Goal: Information Seeking & Learning: Check status

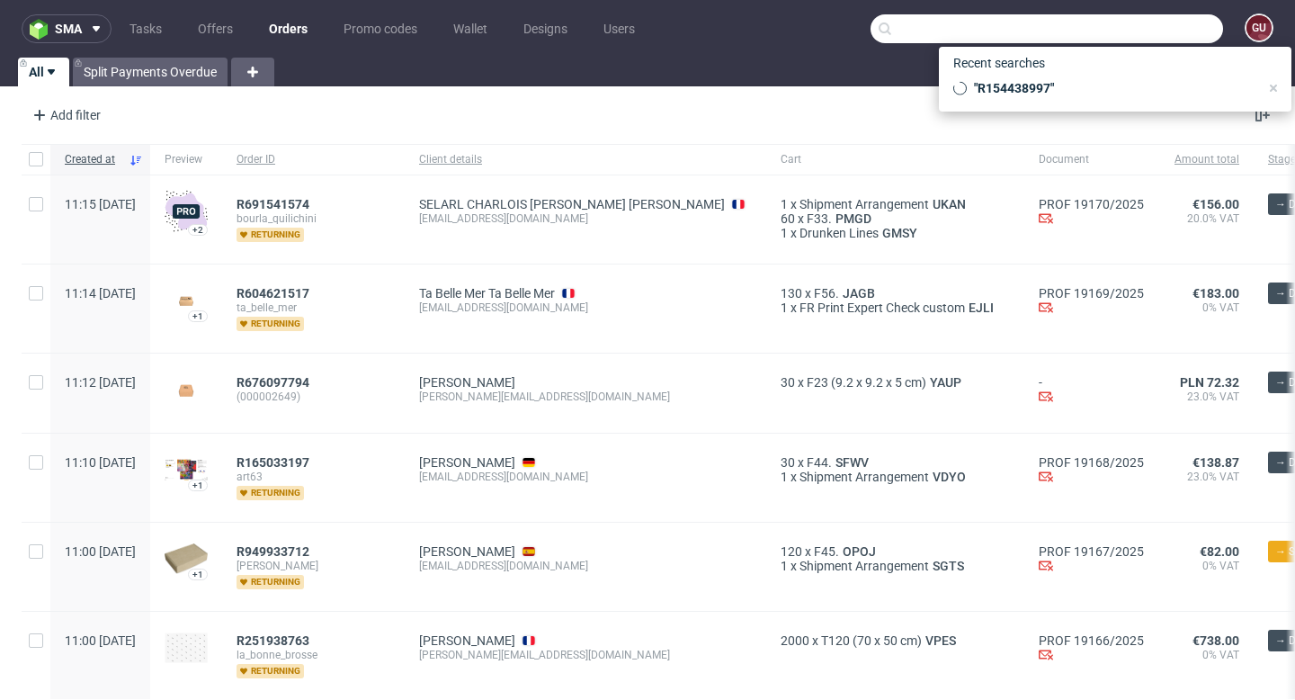
click at [1125, 37] on input "text" at bounding box center [1047, 28] width 353 height 29
paste input "FGEN0060070"
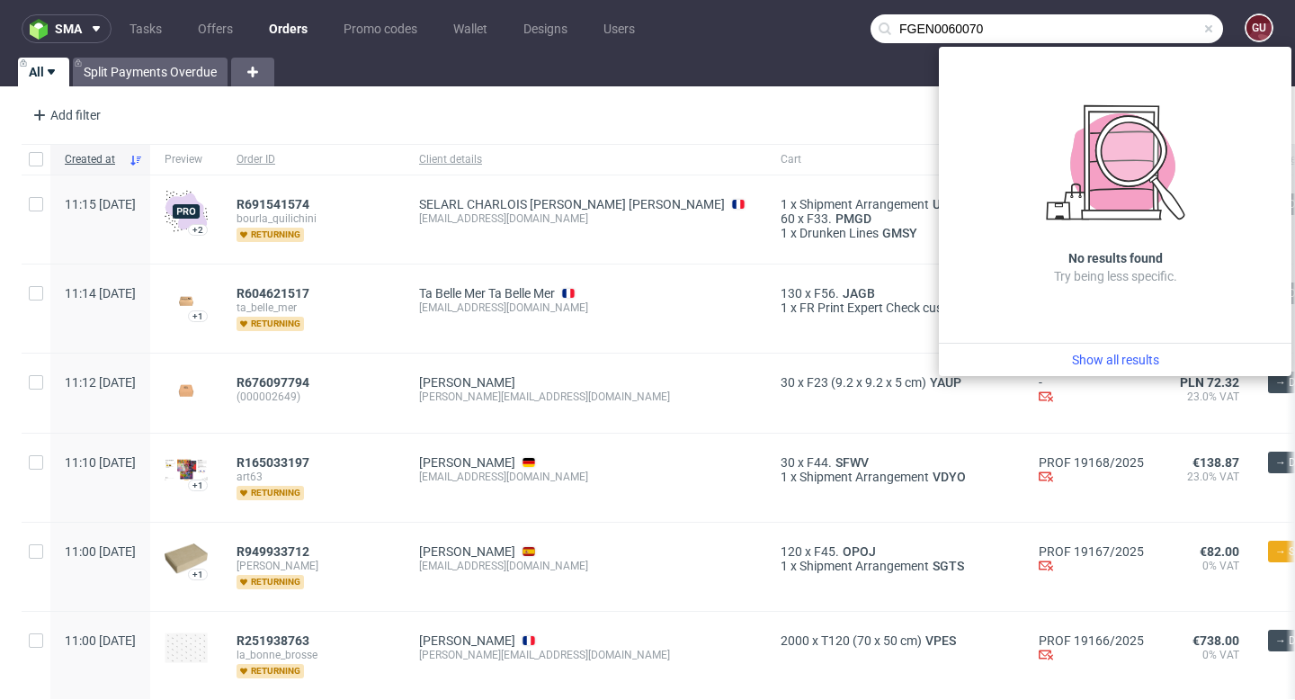
type input "FGEN0060070"
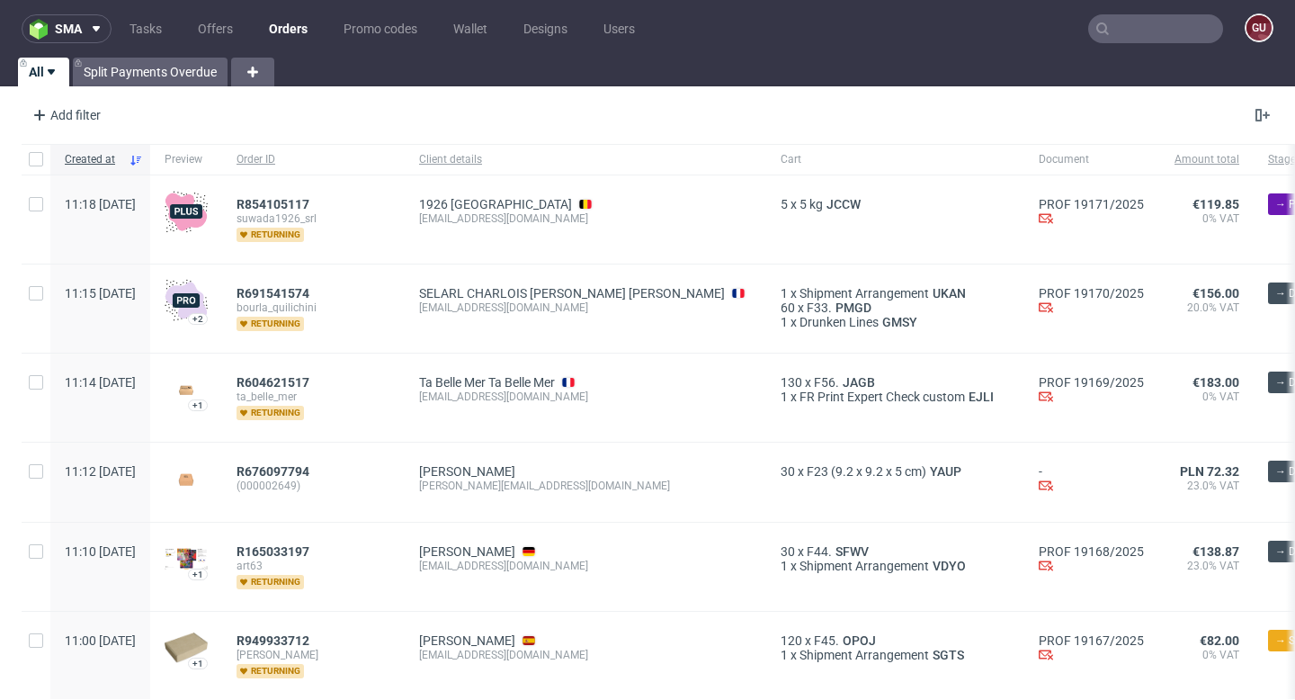
click at [1138, 35] on input "text" at bounding box center [1155, 28] width 135 height 29
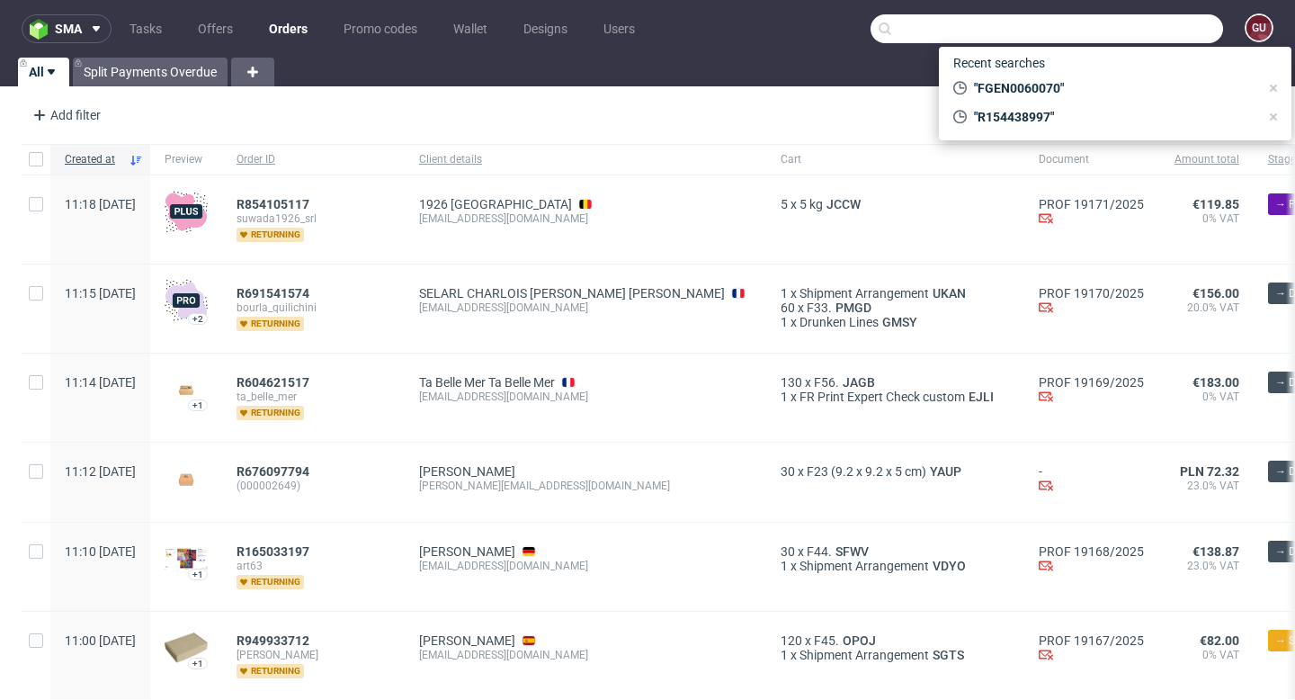
paste input "R365765698"
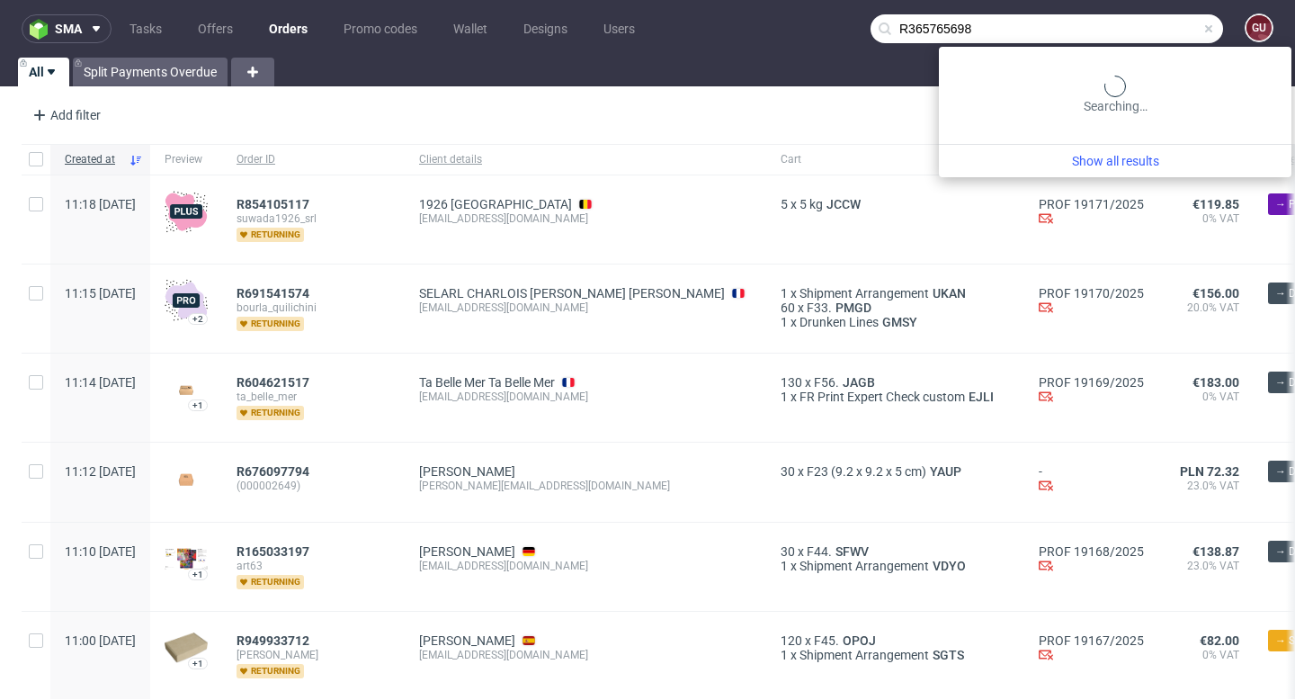
type input "R365765698"
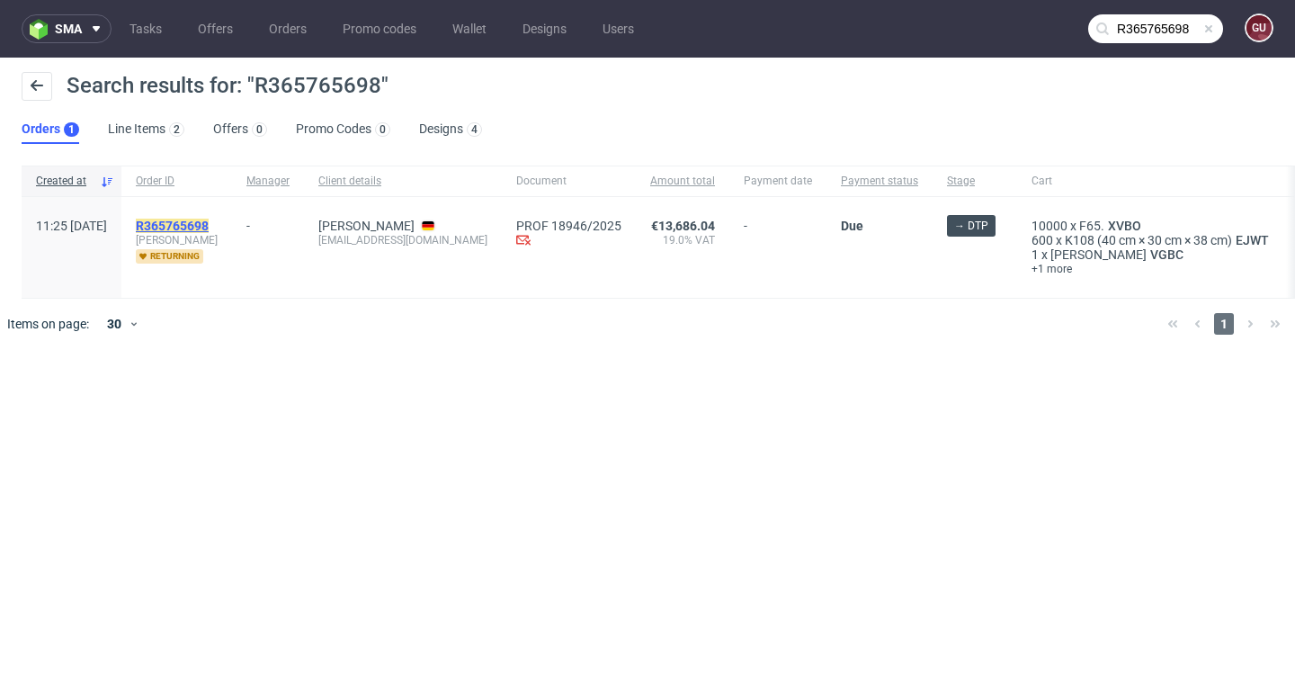
click at [209, 224] on mark "R365765698" at bounding box center [172, 226] width 73 height 14
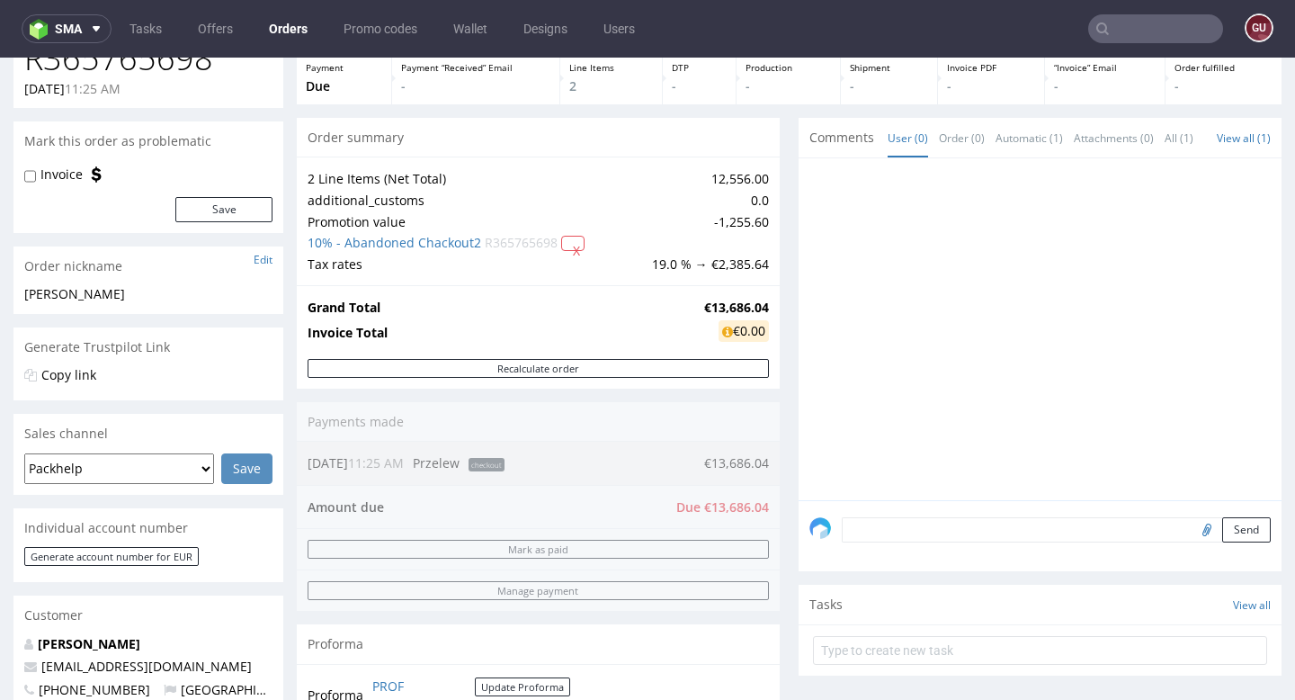
scroll to position [100, 0]
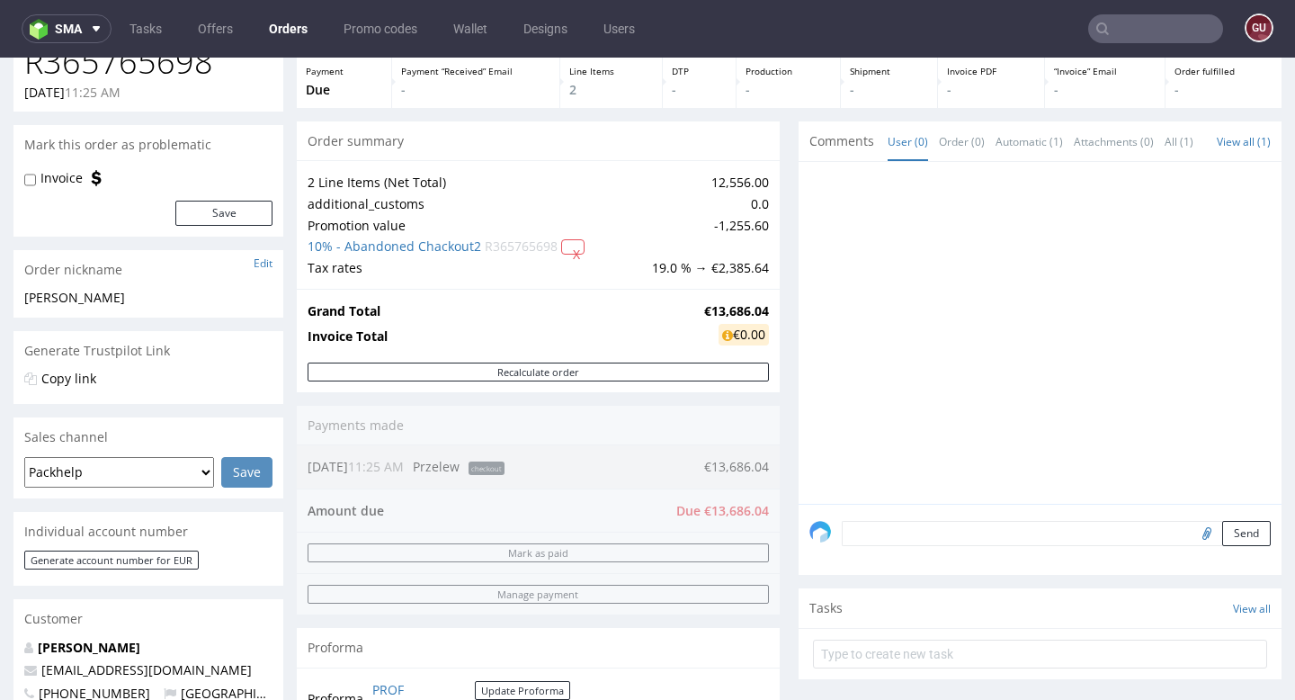
click at [722, 334] on icon at bounding box center [727, 335] width 11 height 13
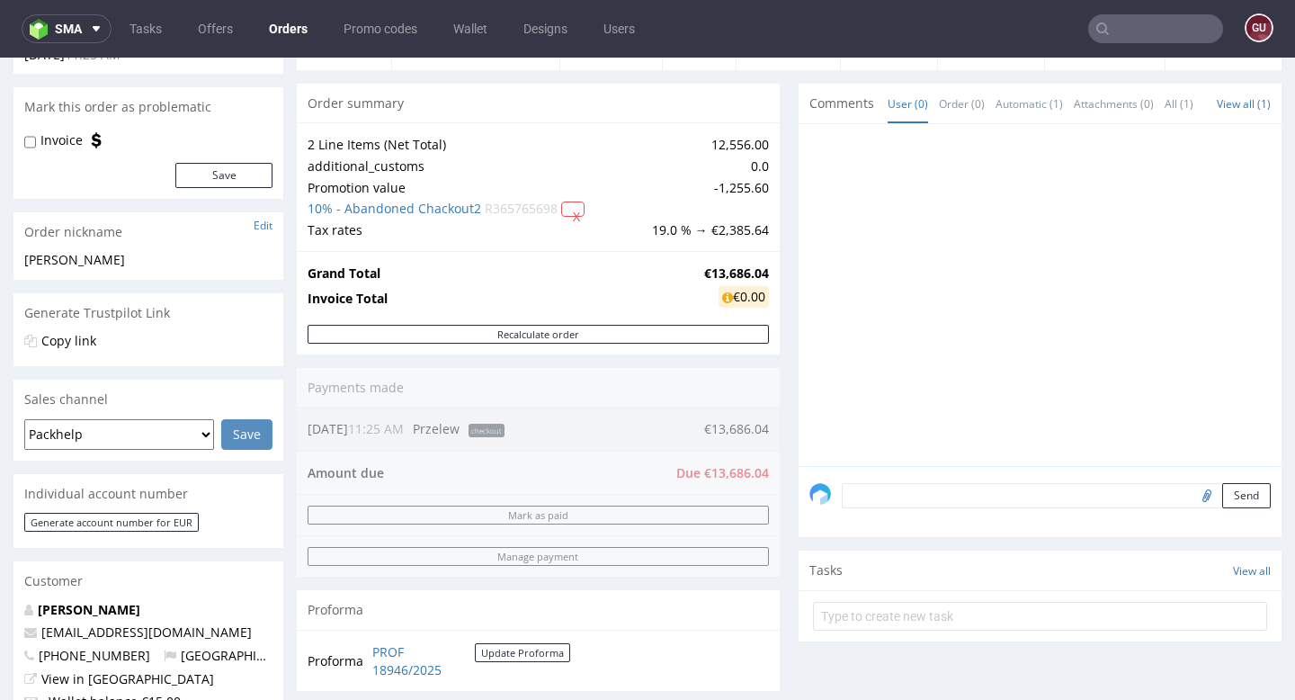
scroll to position [142, 0]
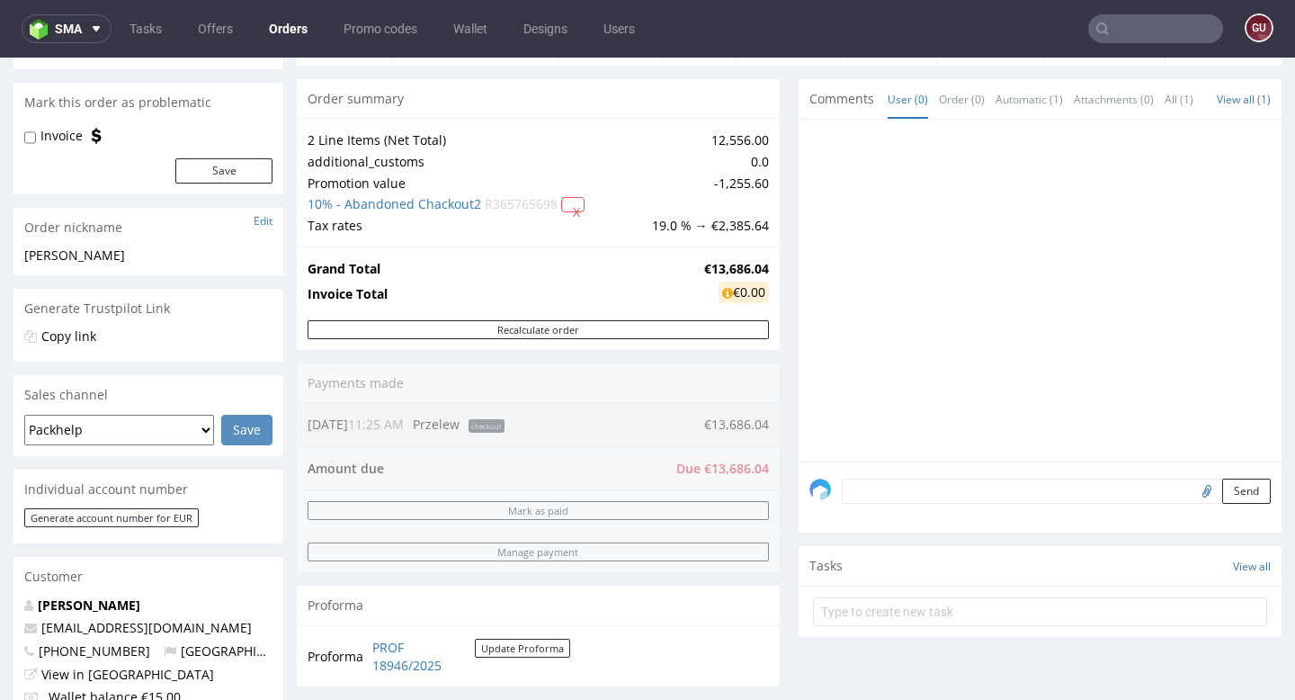
click at [1170, 31] on input "text" at bounding box center [1155, 28] width 135 height 29
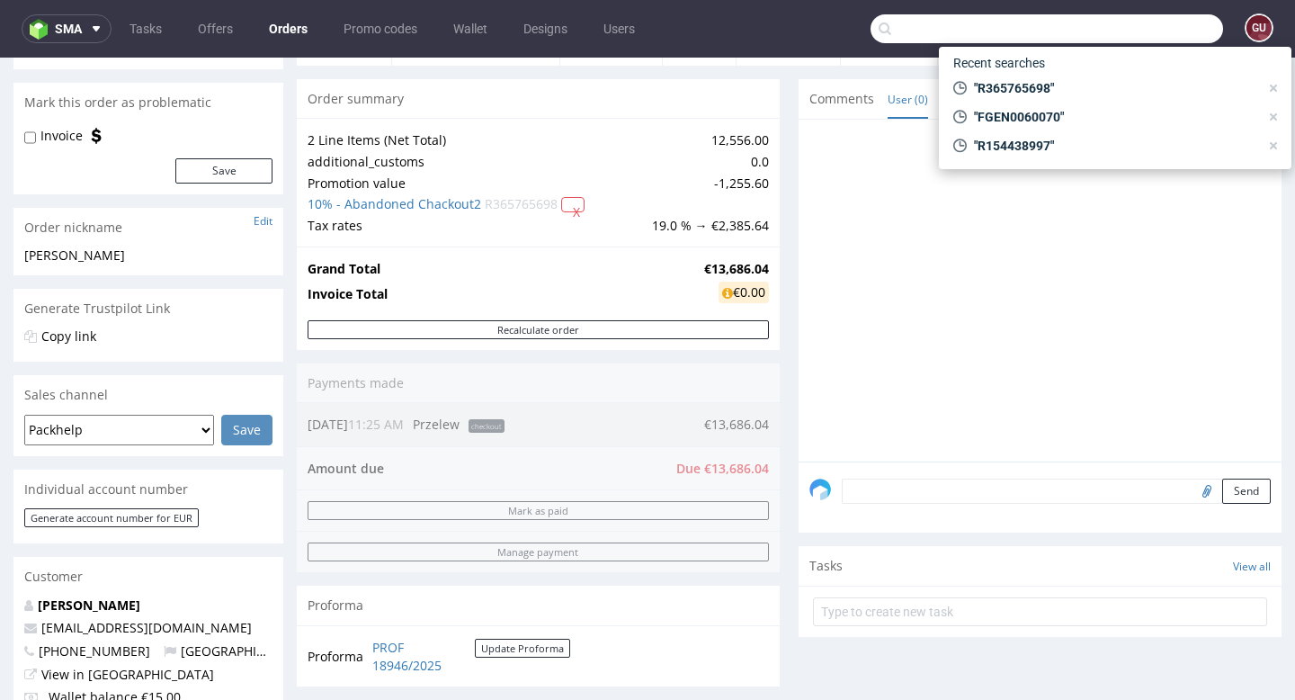
paste input "R266084237"
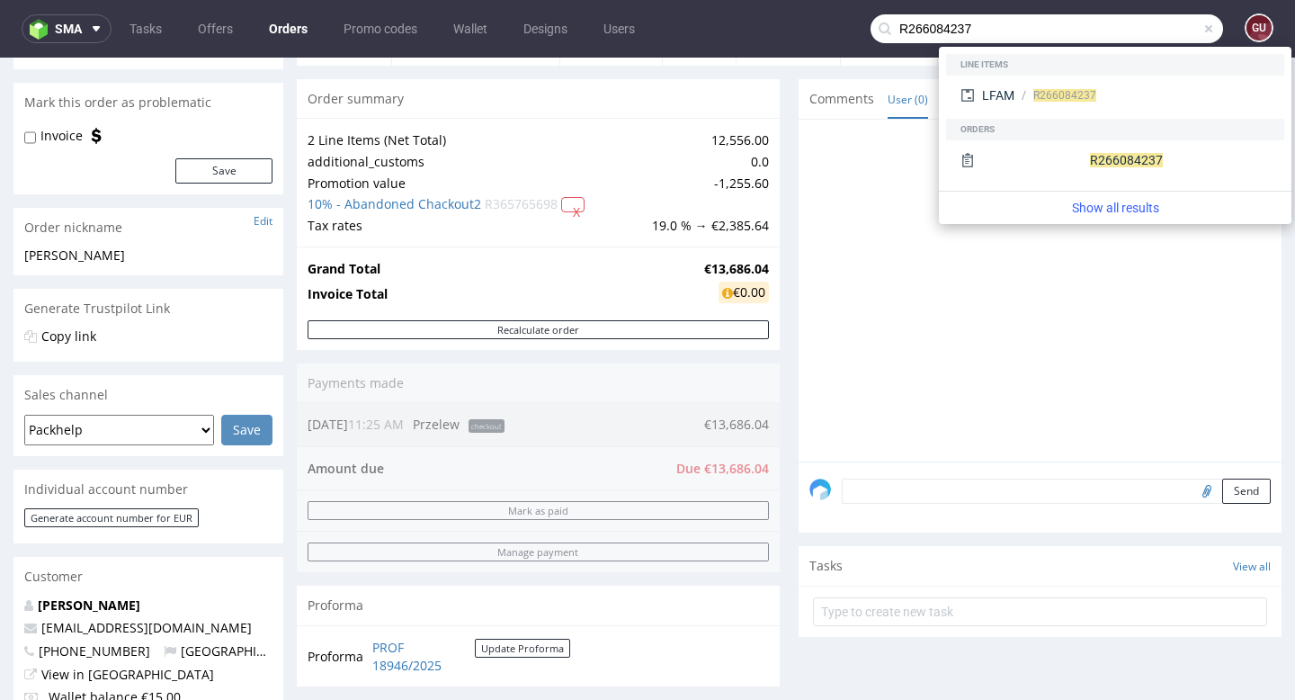
type input "R266084237"
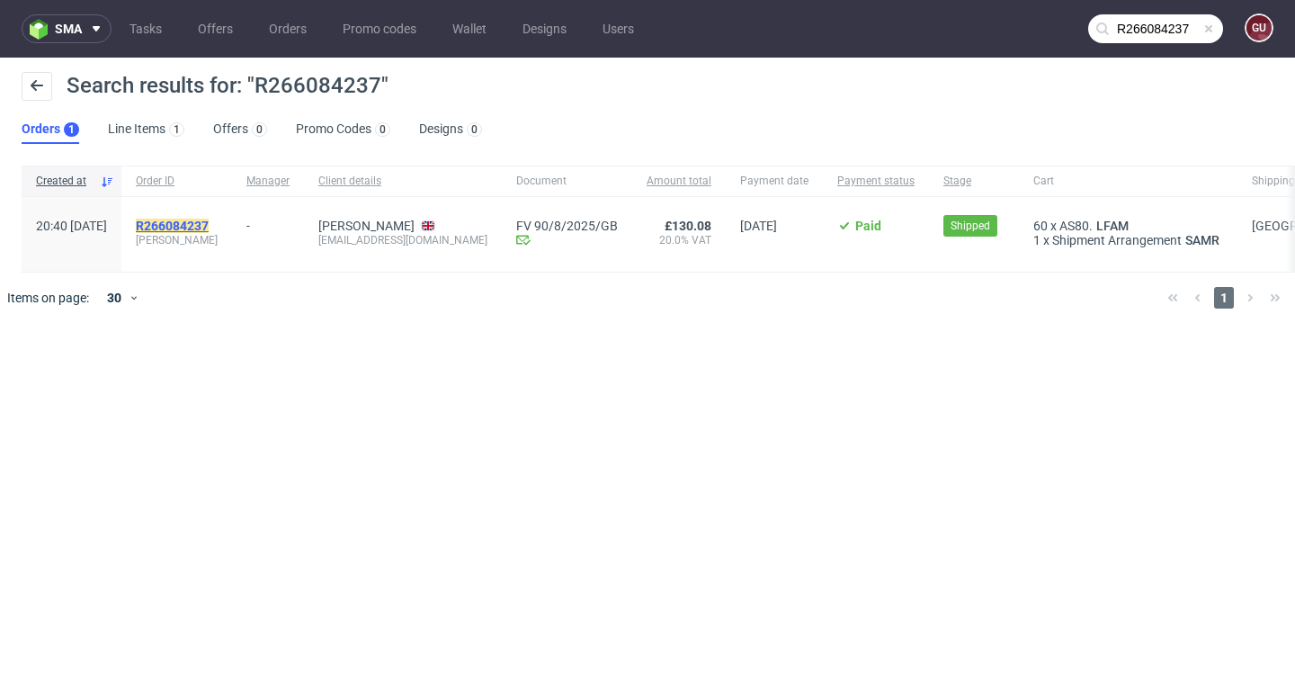
click at [209, 230] on mark "R266084237" at bounding box center [172, 226] width 73 height 14
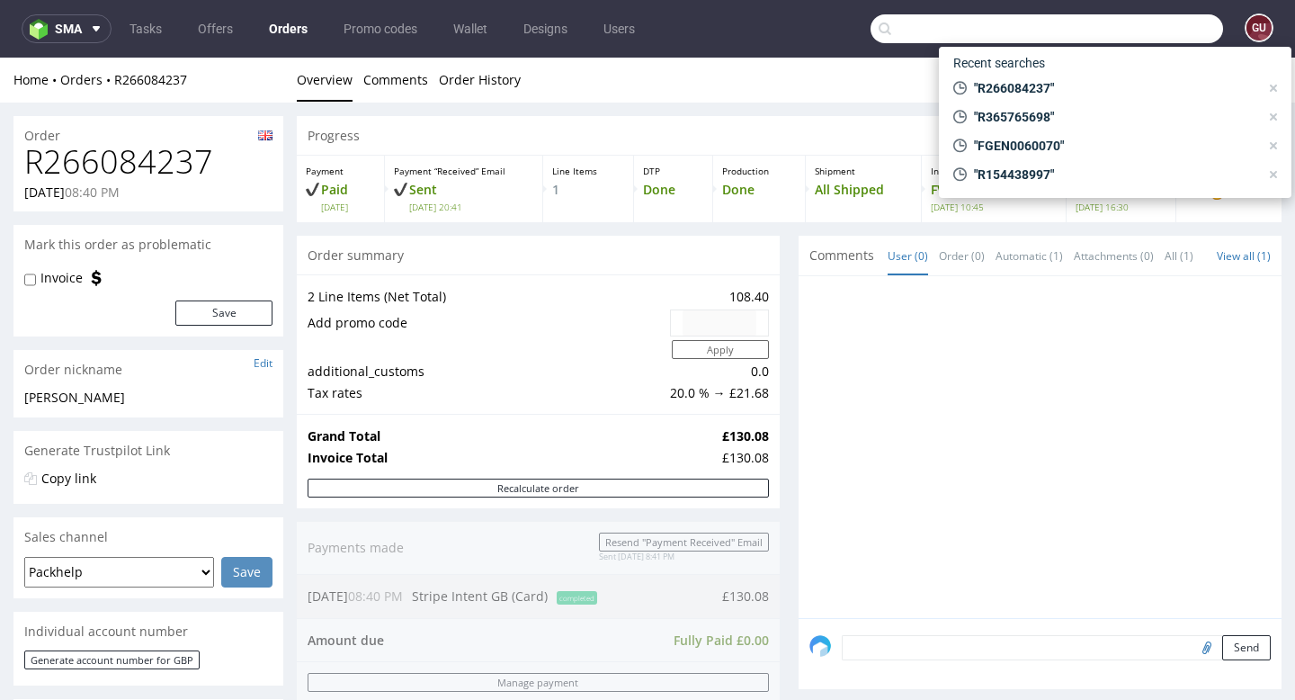
click at [1171, 36] on input "text" at bounding box center [1047, 28] width 353 height 29
paste input "R953083530"
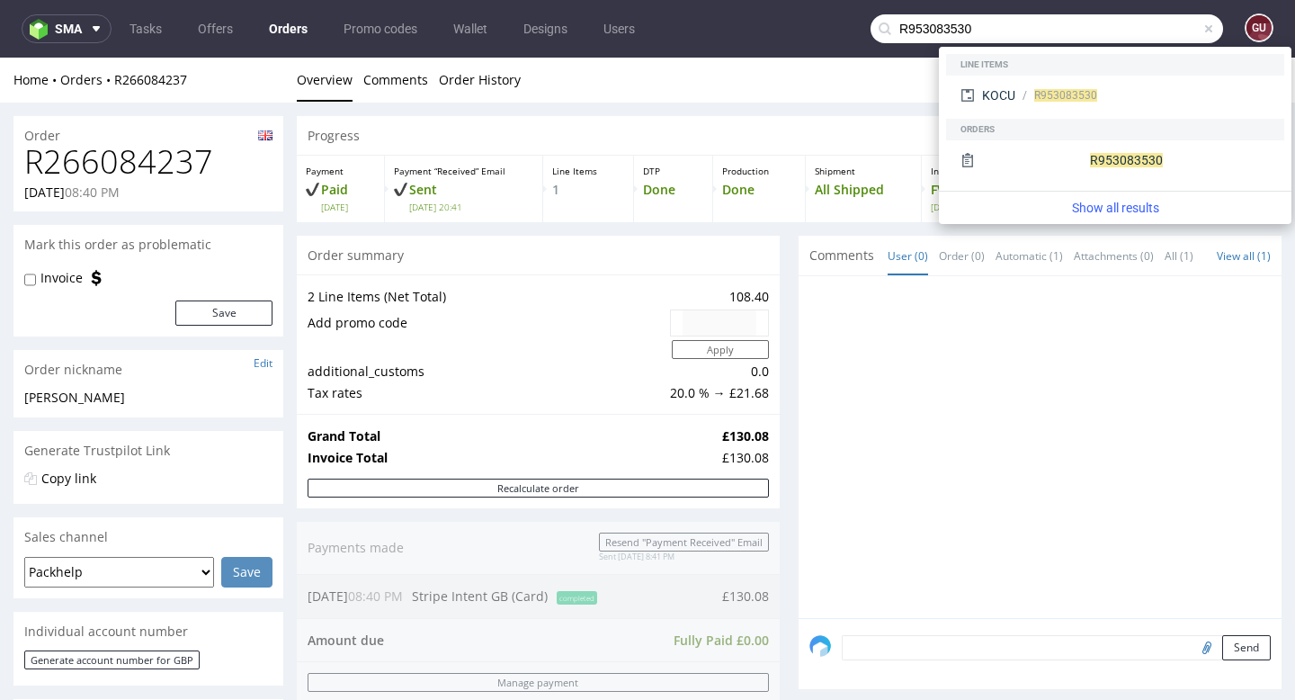
type input "R953083530"
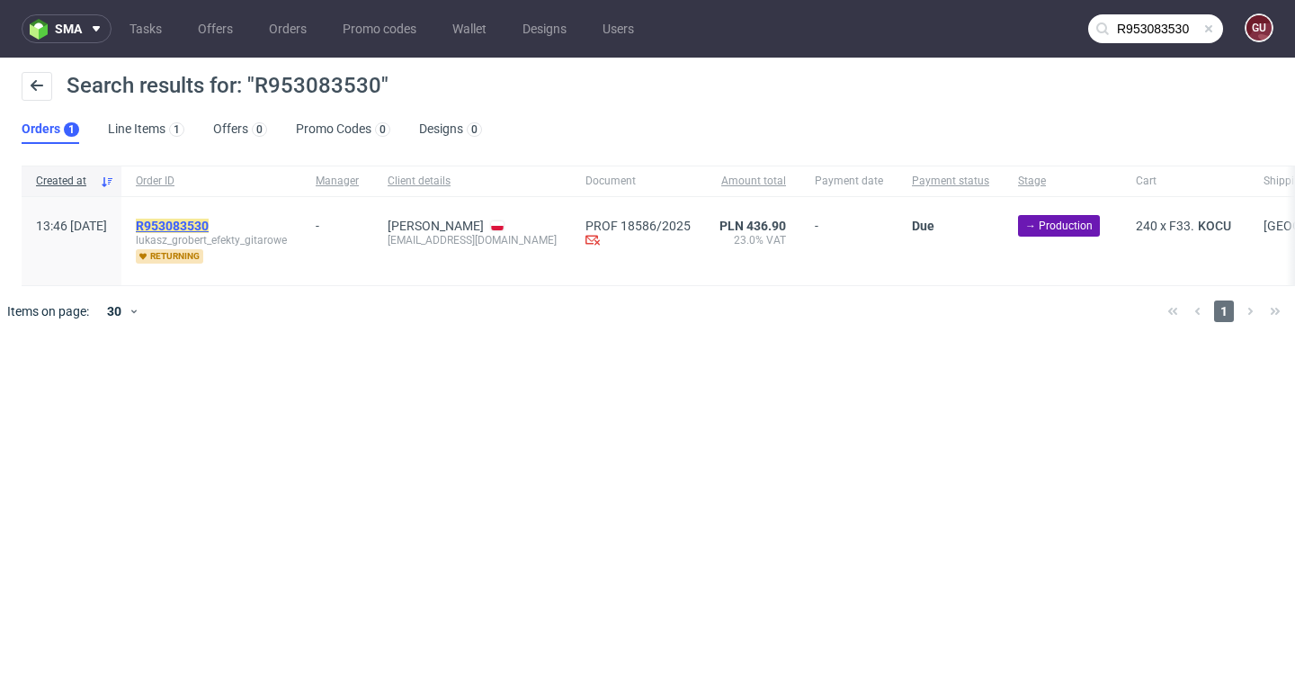
click at [209, 228] on mark "R953083530" at bounding box center [172, 226] width 73 height 14
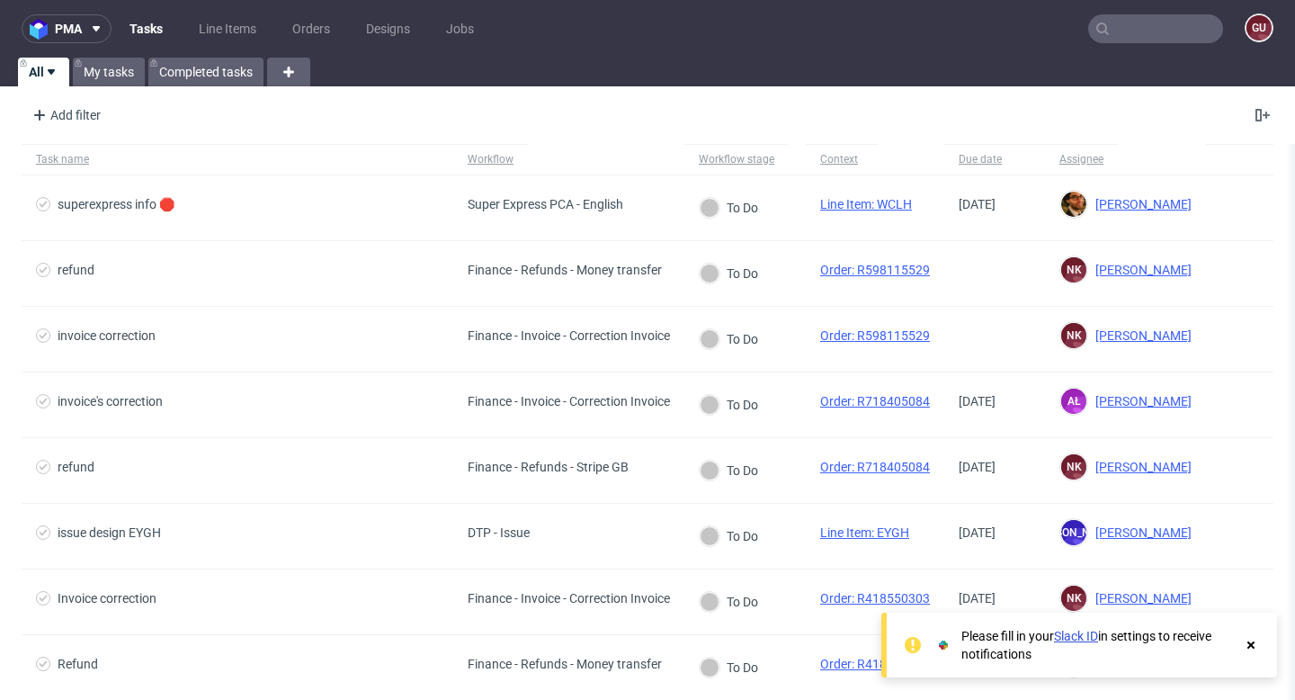
click at [1253, 648] on use at bounding box center [1251, 644] width 7 height 7
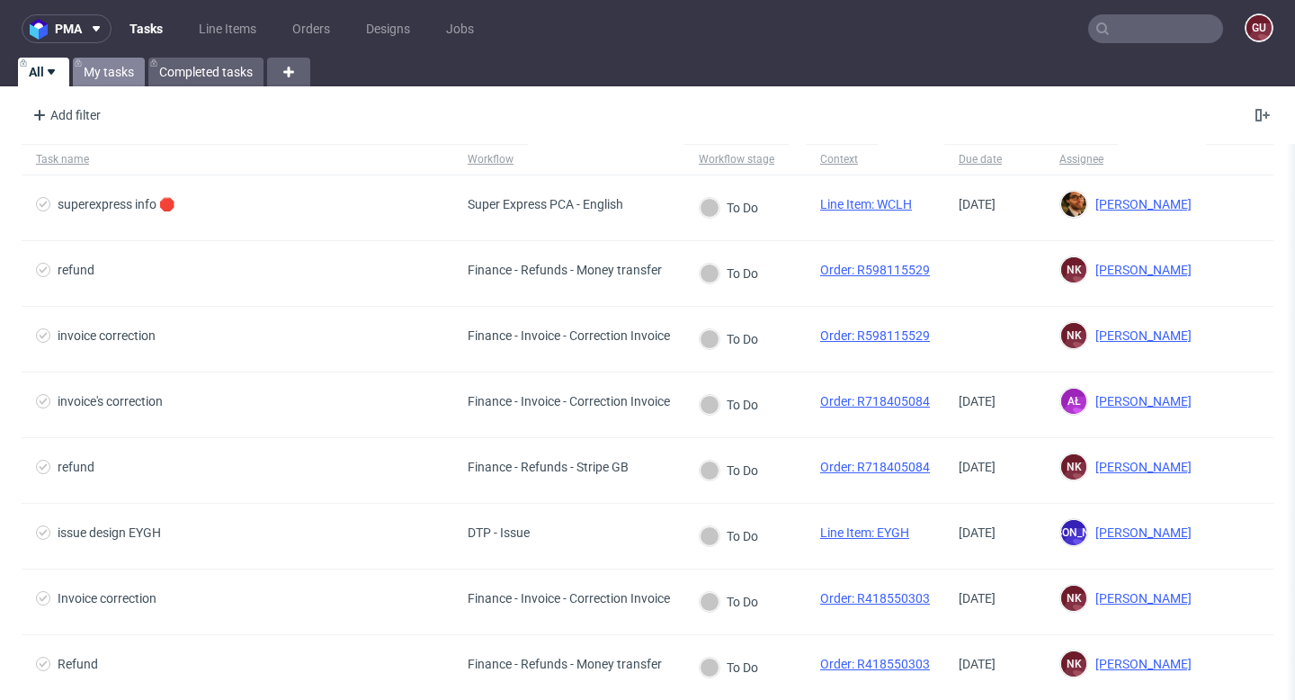
click at [117, 71] on link "My tasks" at bounding box center [109, 72] width 72 height 29
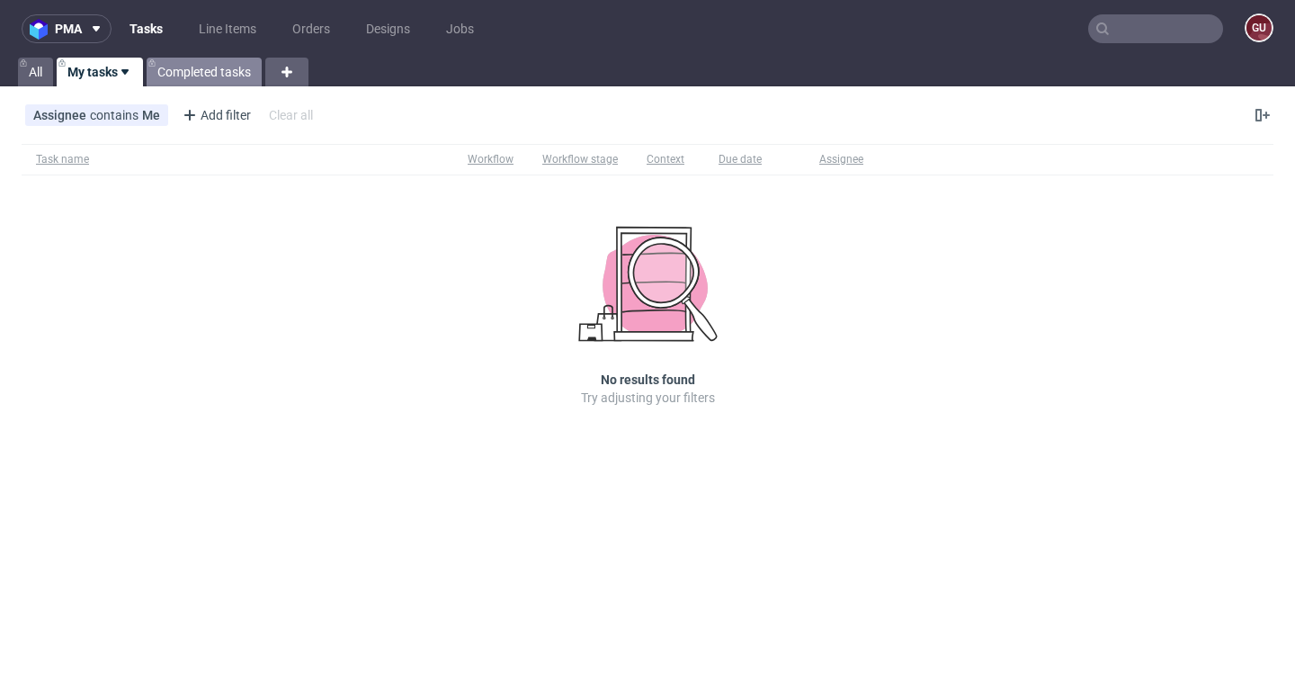
click at [193, 69] on link "Completed tasks" at bounding box center [204, 72] width 115 height 29
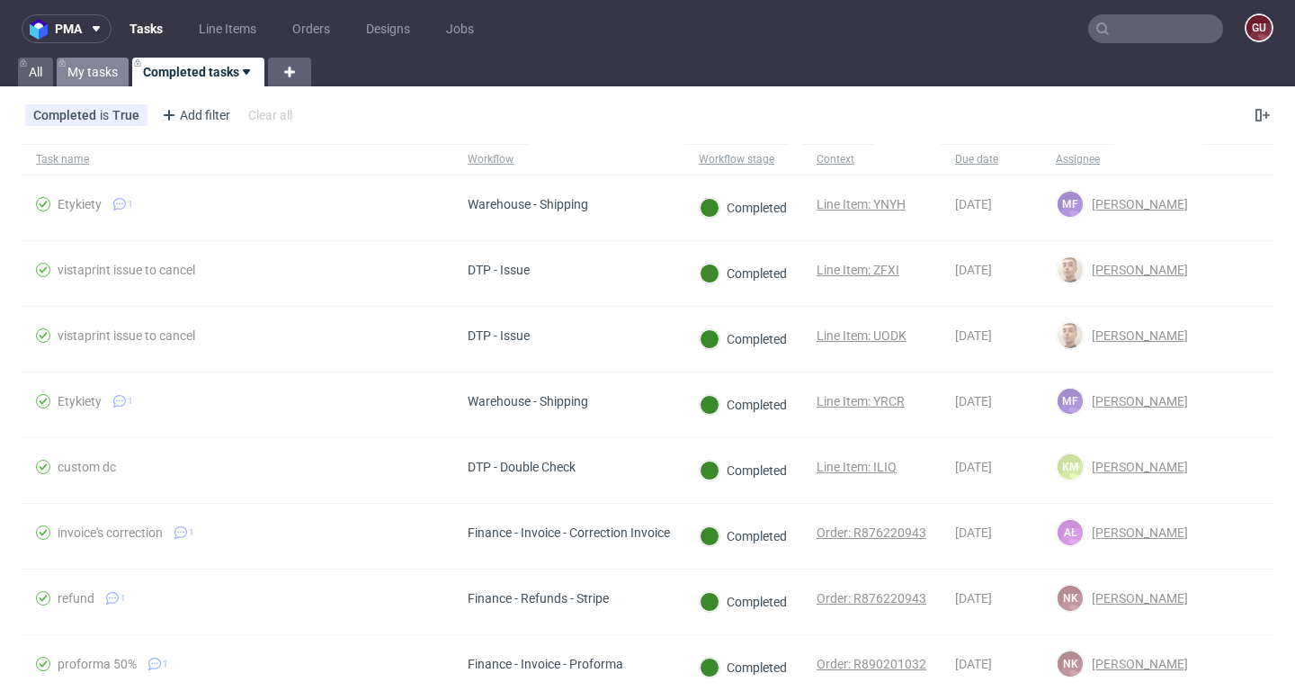
click at [96, 73] on link "My tasks" at bounding box center [93, 72] width 72 height 29
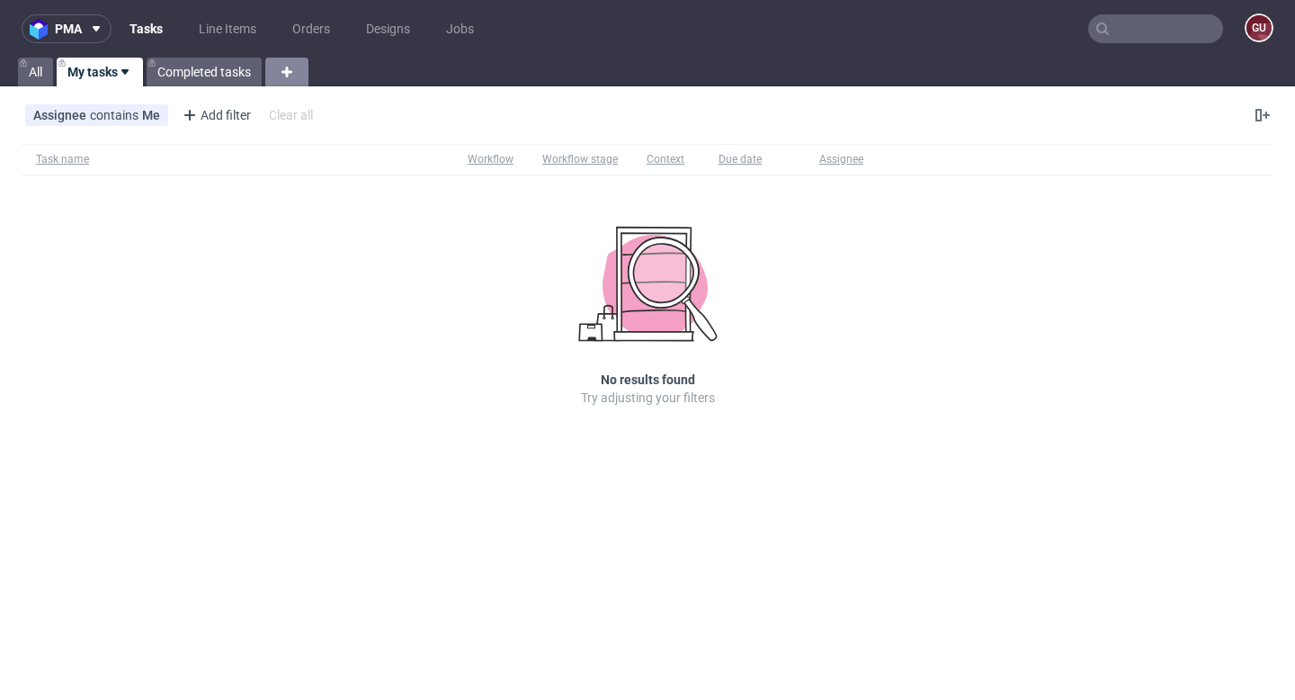
click at [288, 79] on icon at bounding box center [287, 72] width 22 height 22
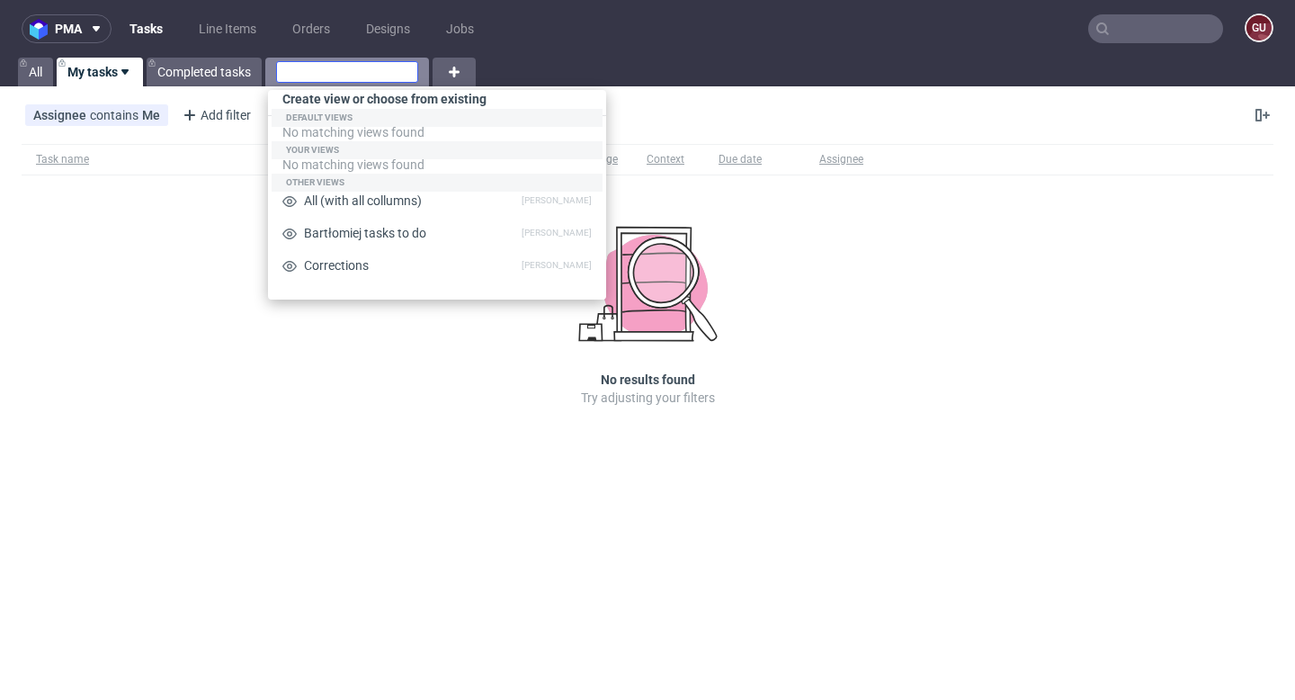
click at [333, 75] on input "text" at bounding box center [347, 72] width 142 height 22
click at [587, 36] on nav "pma Tasks Line Items Orders Designs Jobs gu" at bounding box center [647, 29] width 1295 height 58
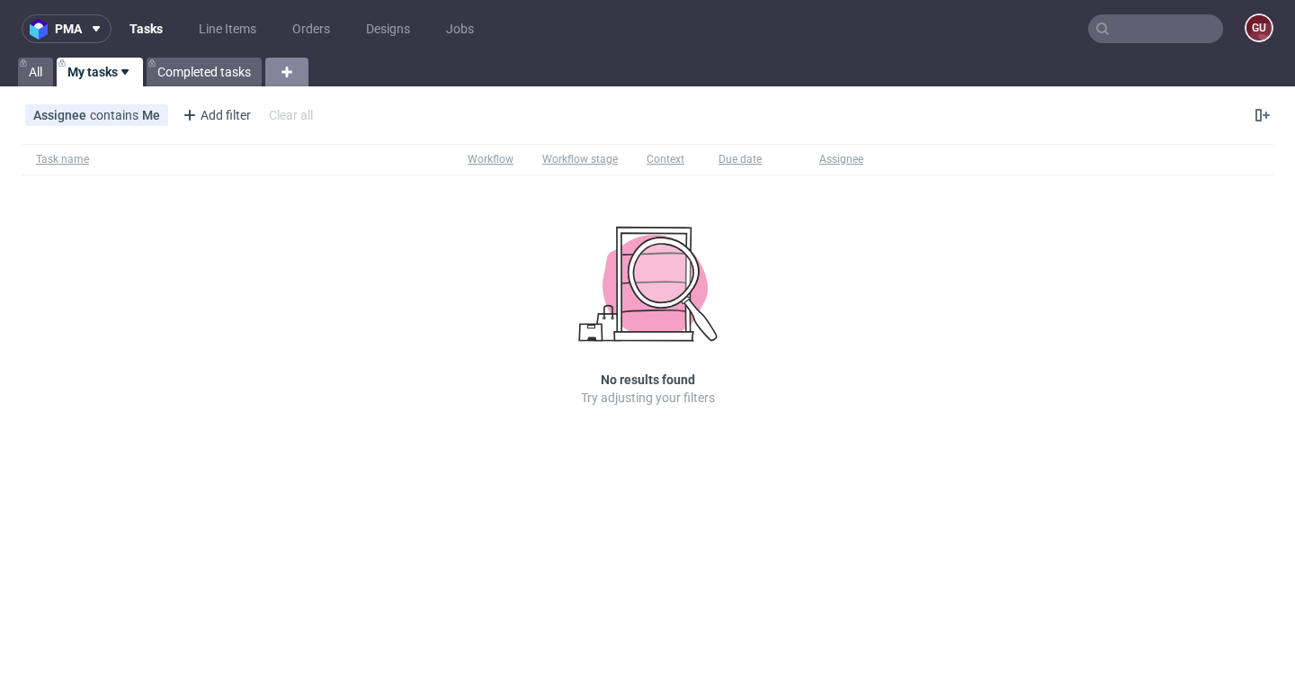
click at [287, 78] on icon at bounding box center [287, 72] width 22 height 22
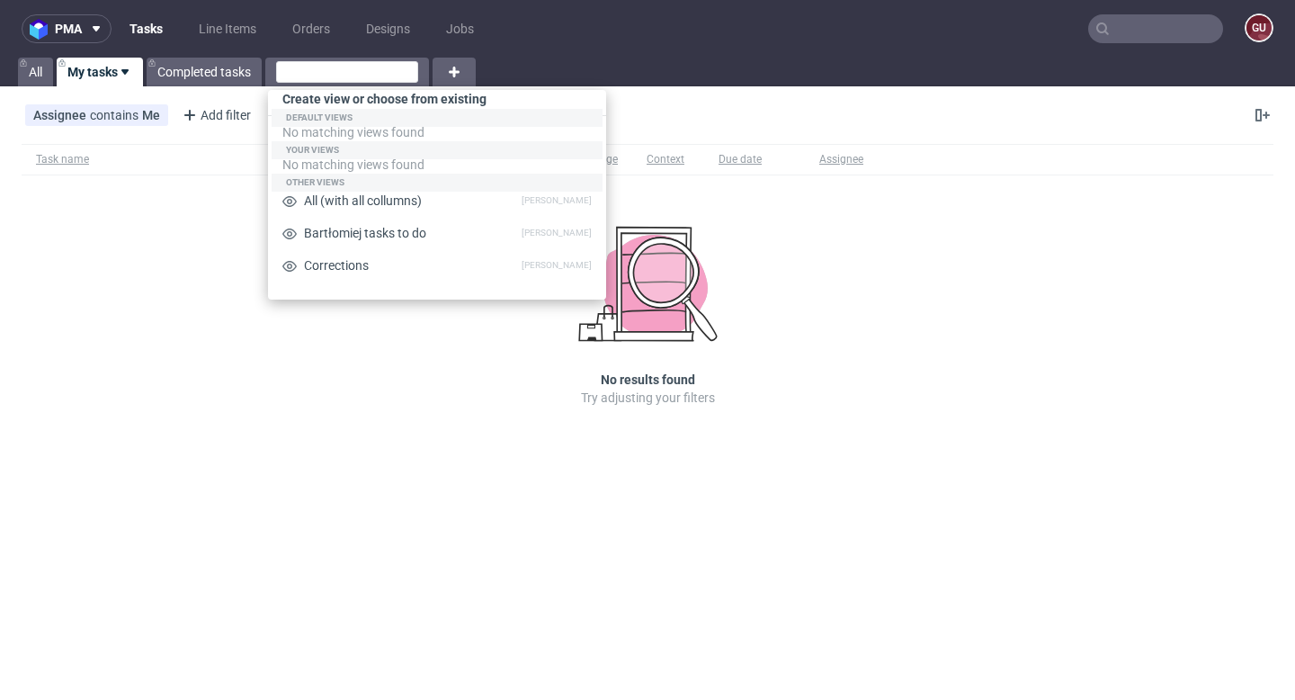
click at [192, 281] on div "Task name Workflow Workflow stage Context Due date Assignee No results found Tr…" at bounding box center [647, 300] width 1295 height 327
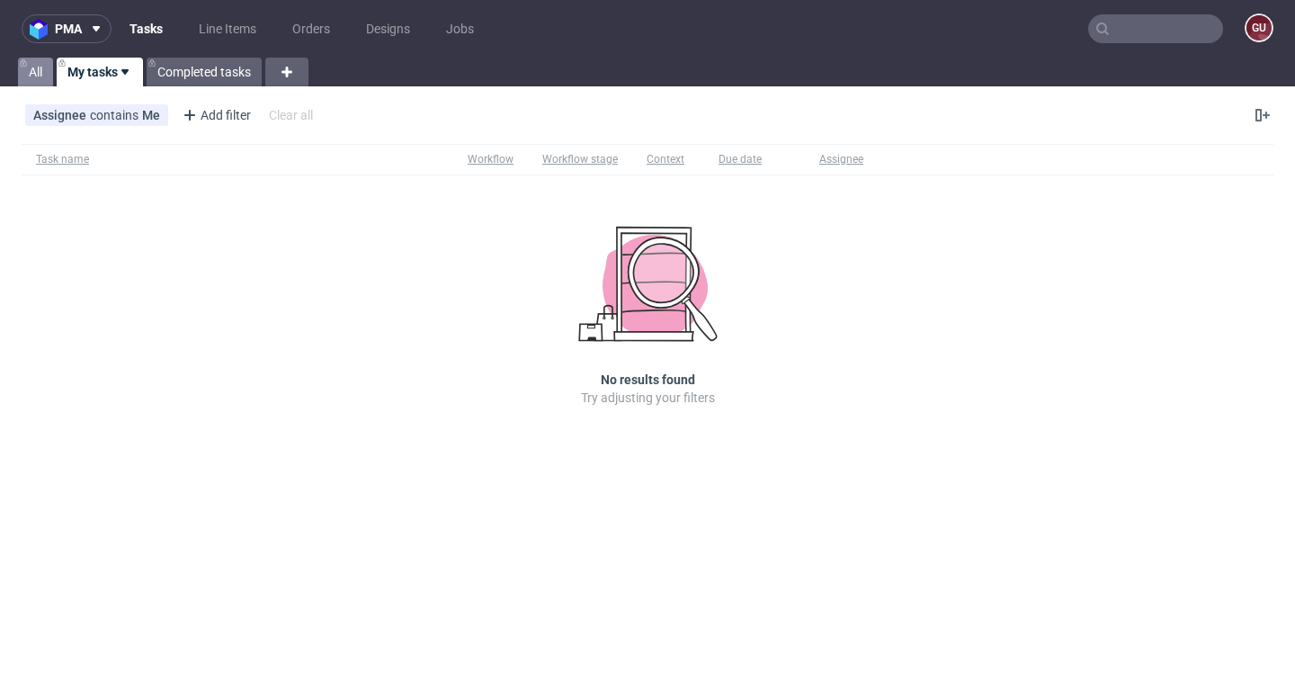
click at [41, 74] on link "All" at bounding box center [35, 72] width 35 height 29
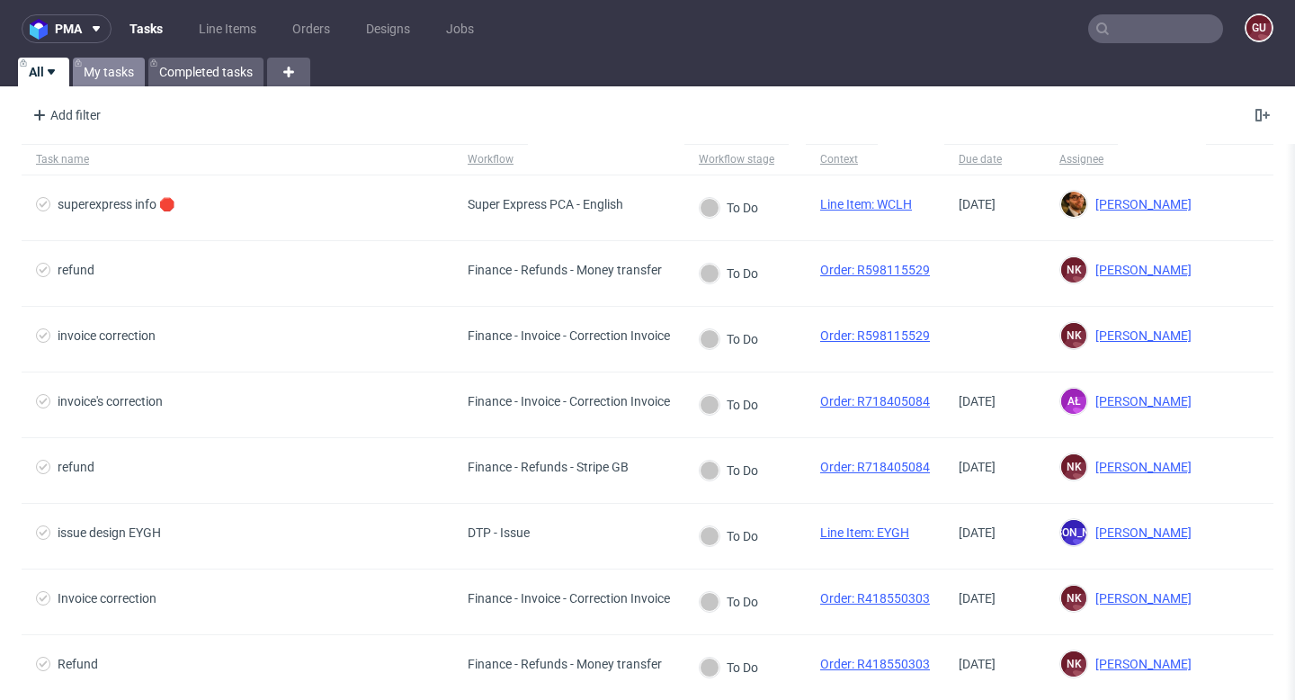
click at [101, 72] on link "My tasks" at bounding box center [109, 72] width 72 height 29
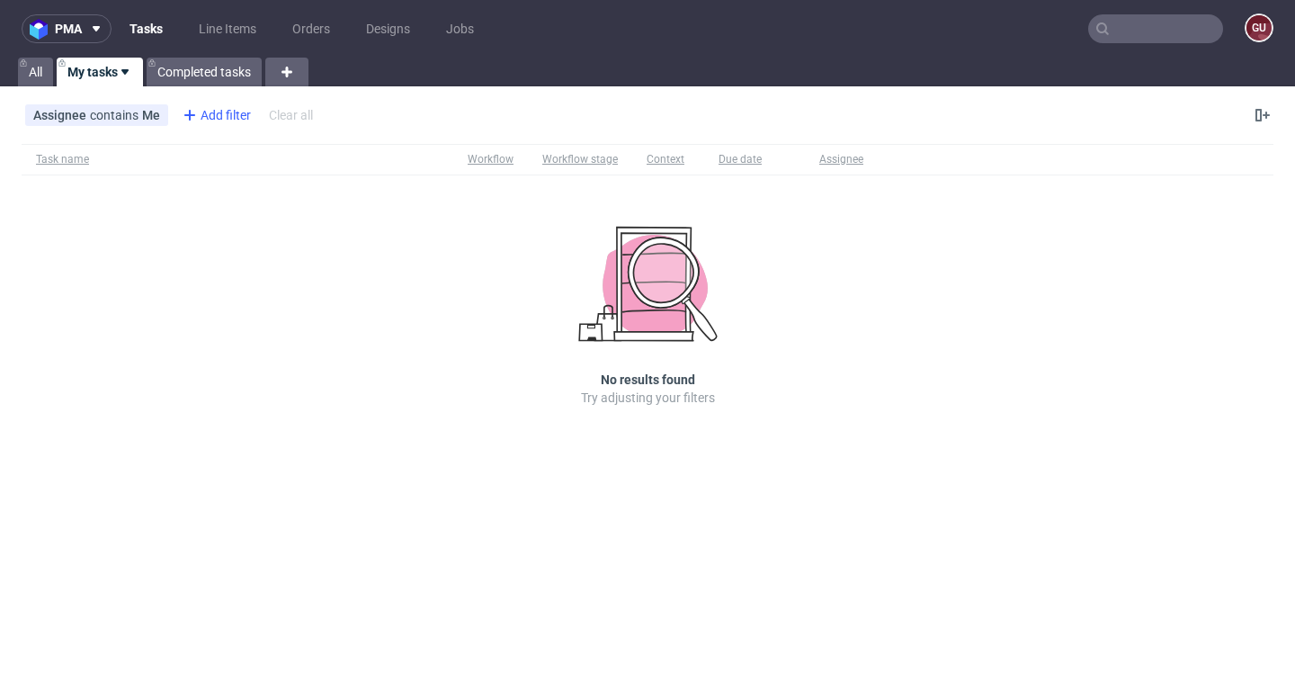
click at [216, 118] on div "Add filter" at bounding box center [214, 115] width 79 height 29
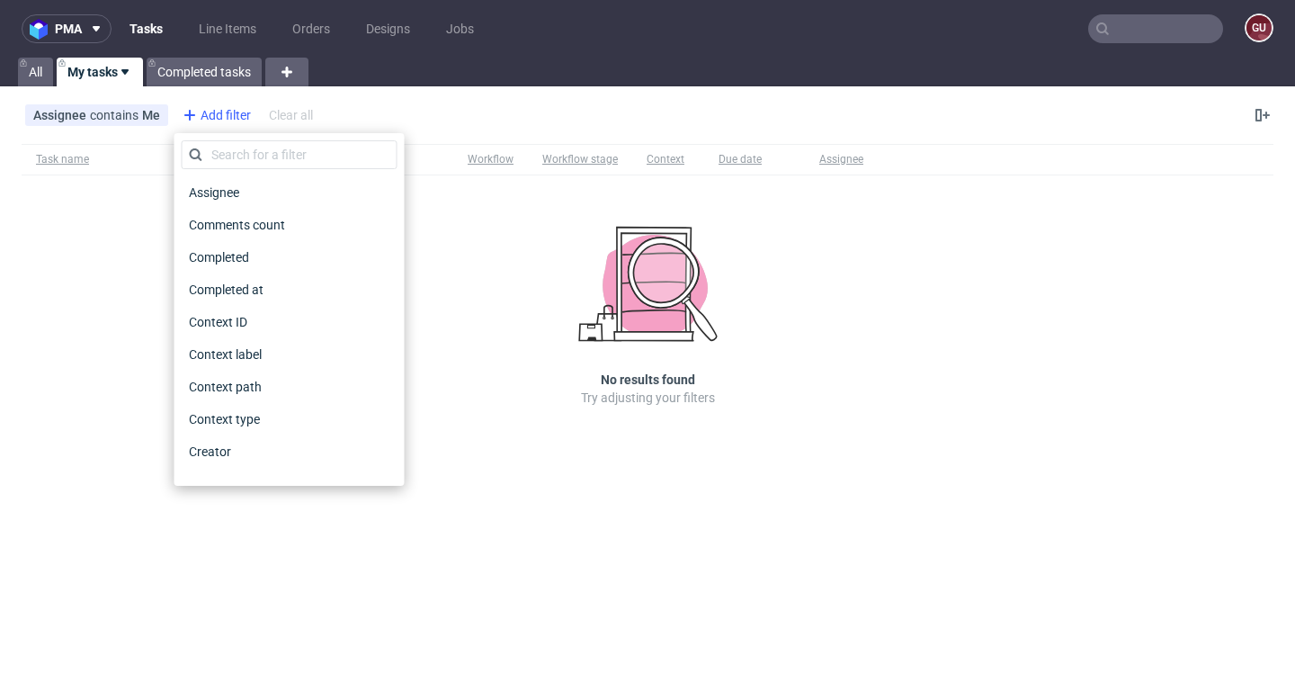
click at [216, 118] on div "Add filter" at bounding box center [214, 115] width 79 height 29
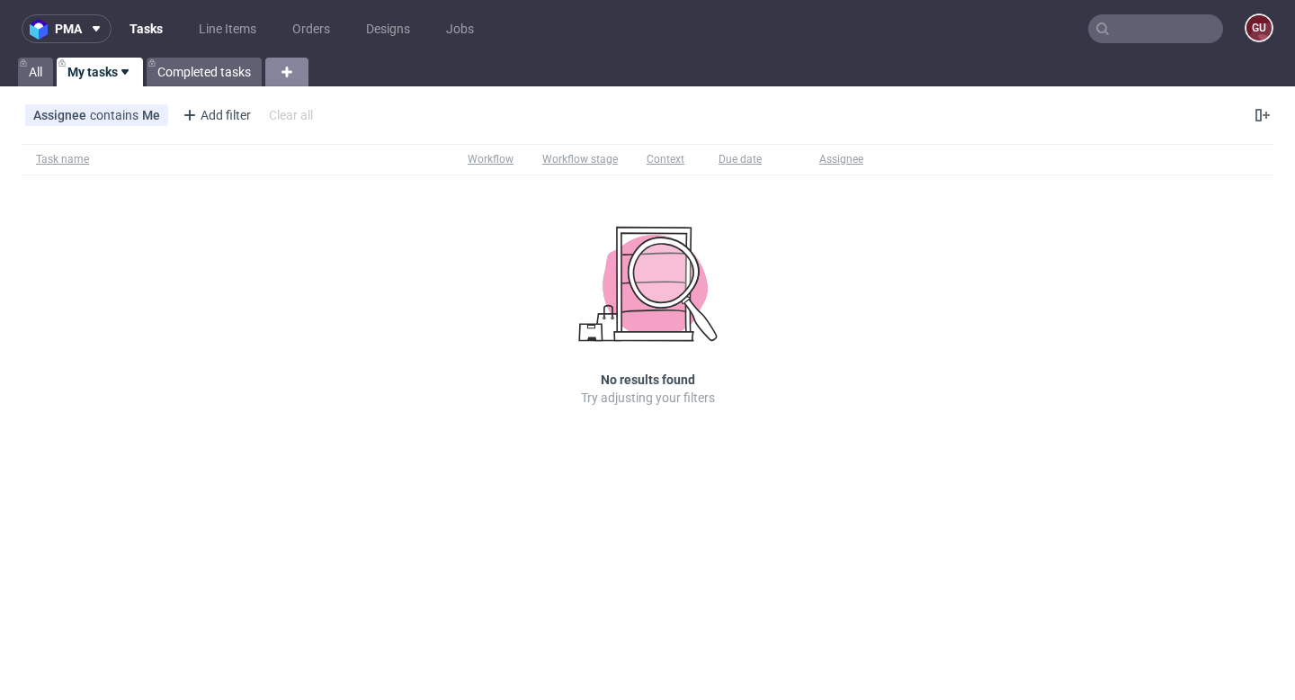
click at [291, 74] on use at bounding box center [287, 72] width 11 height 11
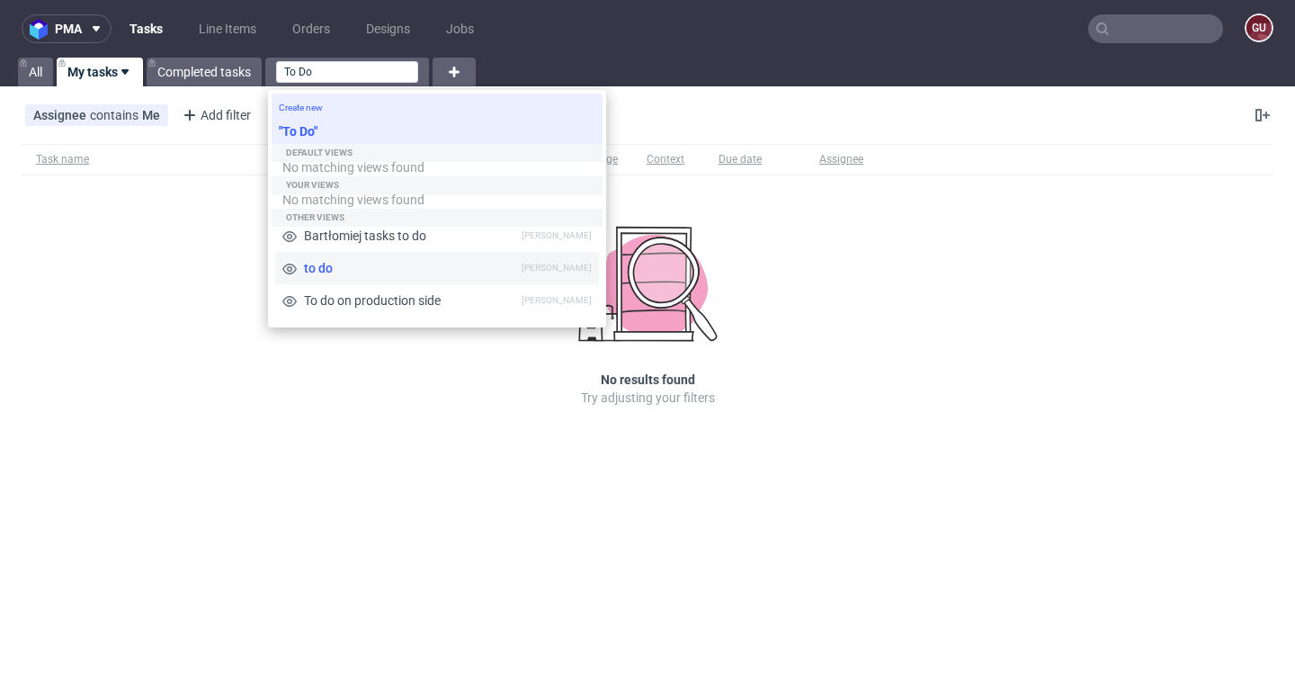
type input "To Do"
click at [313, 265] on span "to do" at bounding box center [409, 268] width 225 height 18
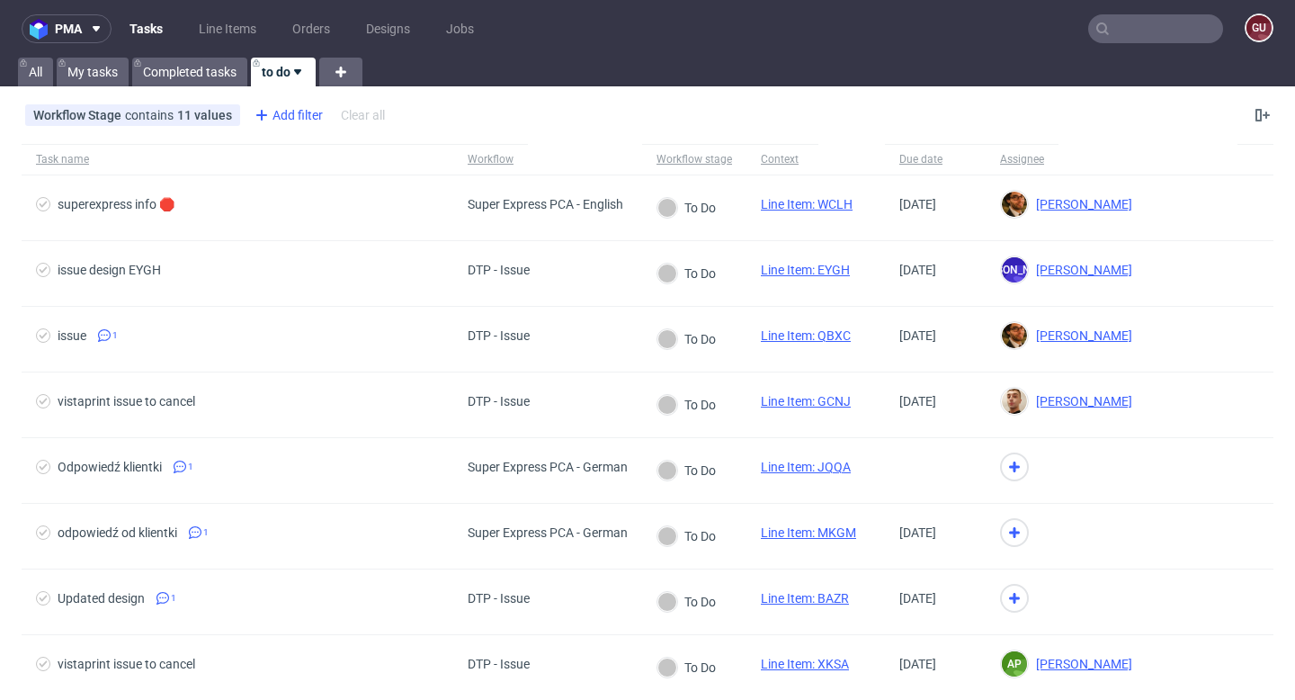
click at [295, 119] on div "Add filter" at bounding box center [286, 115] width 79 height 29
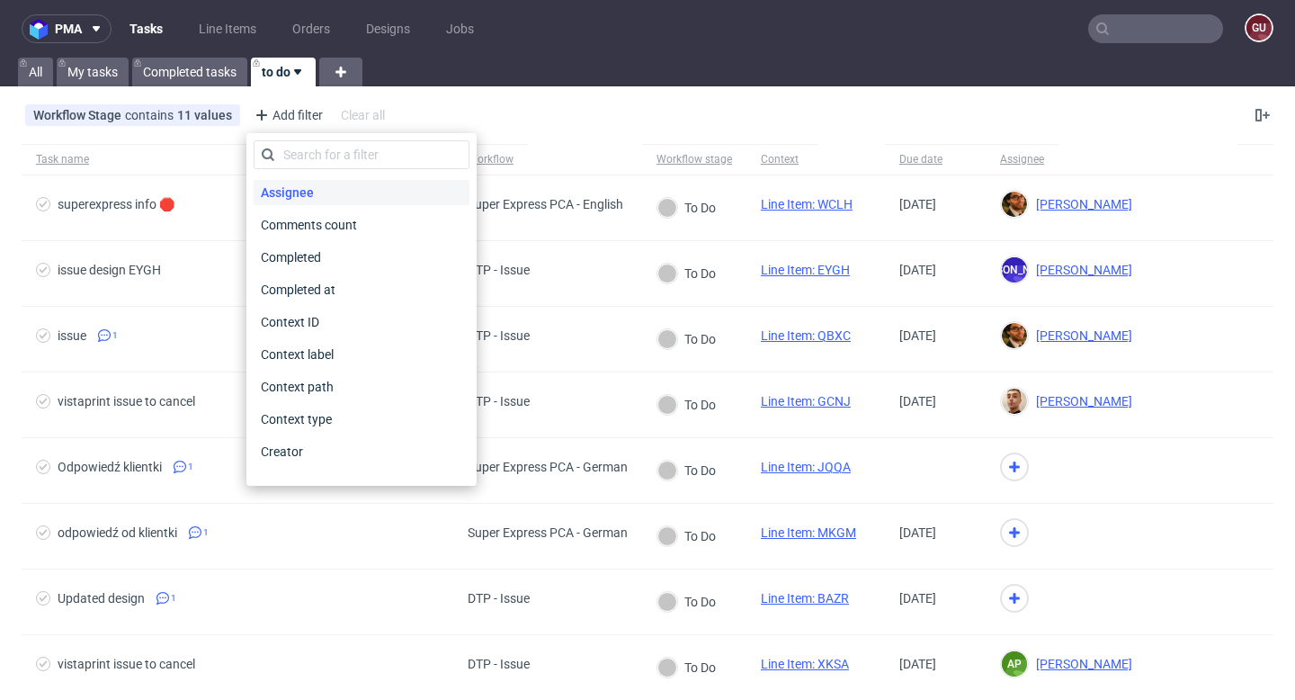
click at [322, 193] on div "Assignee" at bounding box center [362, 192] width 216 height 25
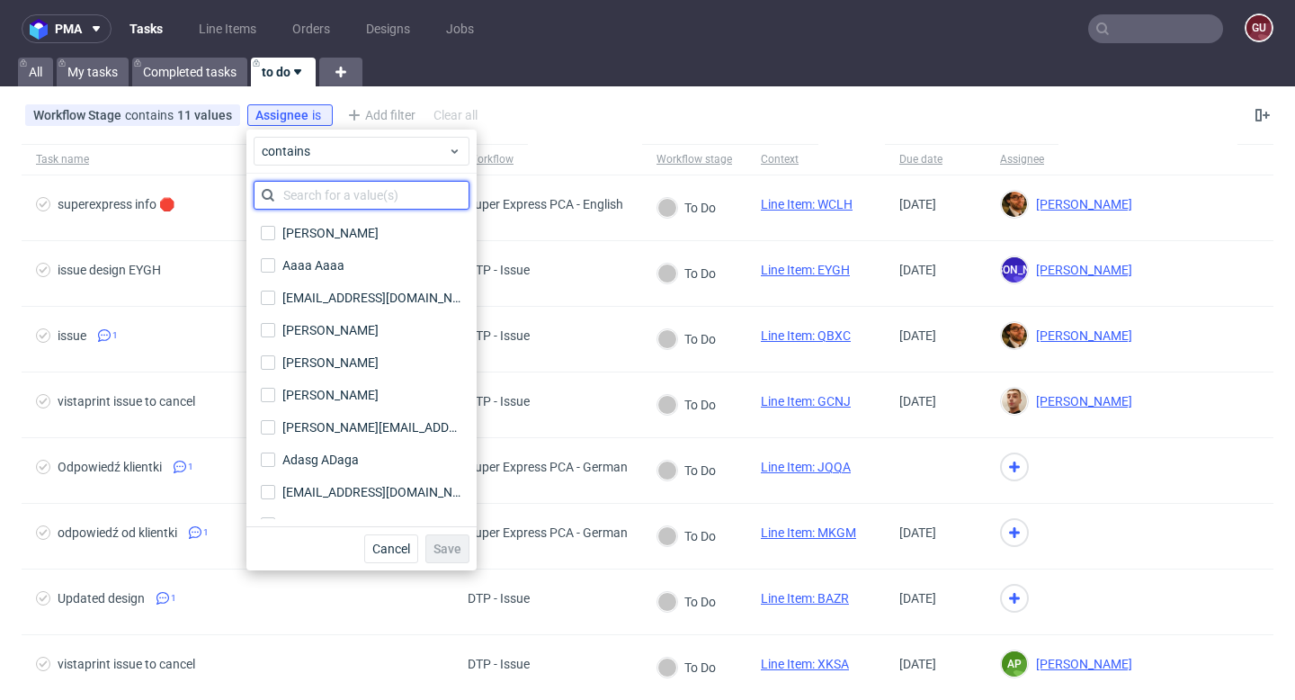
click at [354, 195] on input "text" at bounding box center [362, 195] width 216 height 29
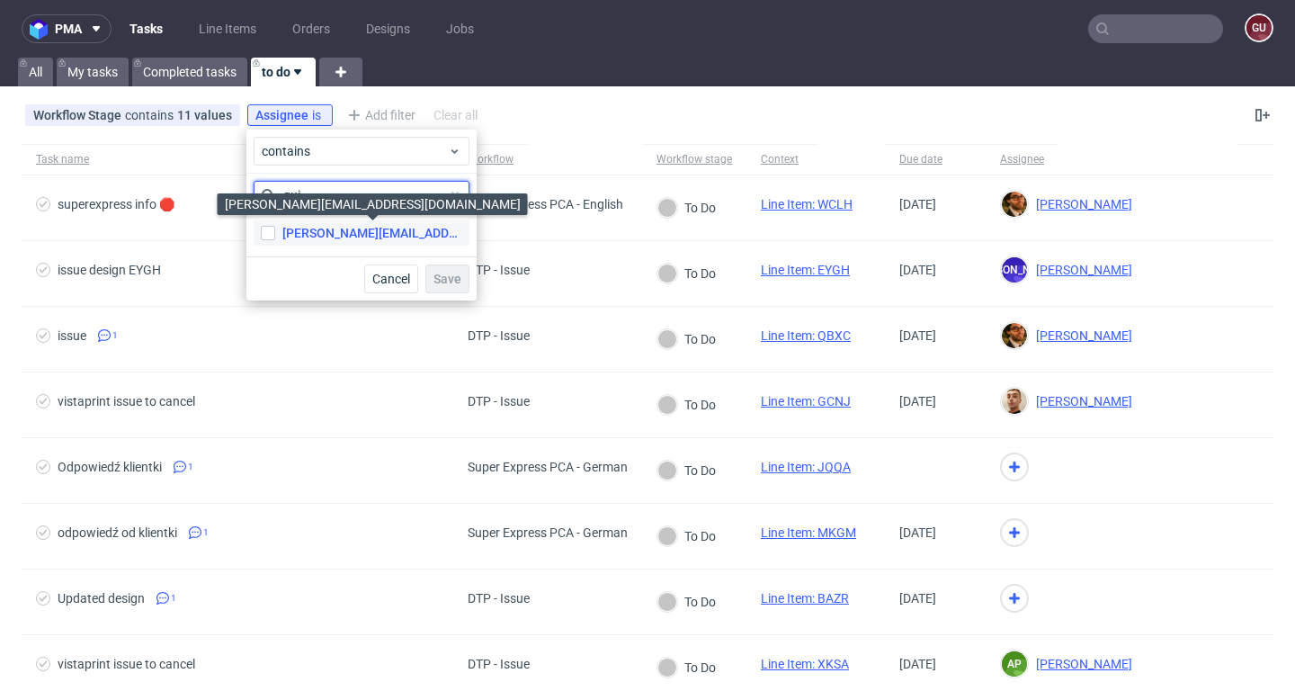
type input "gui"
click at [316, 228] on div "[PERSON_NAME][EMAIL_ADDRESS][DOMAIN_NAME]" at bounding box center [372, 233] width 180 height 18
click at [275, 228] on input "[PERSON_NAME][EMAIL_ADDRESS][DOMAIN_NAME] [DOMAIN_NAME][EMAIL_ADDRESS][DOMAIN_N…" at bounding box center [268, 233] width 14 height 14
checkbox input "true"
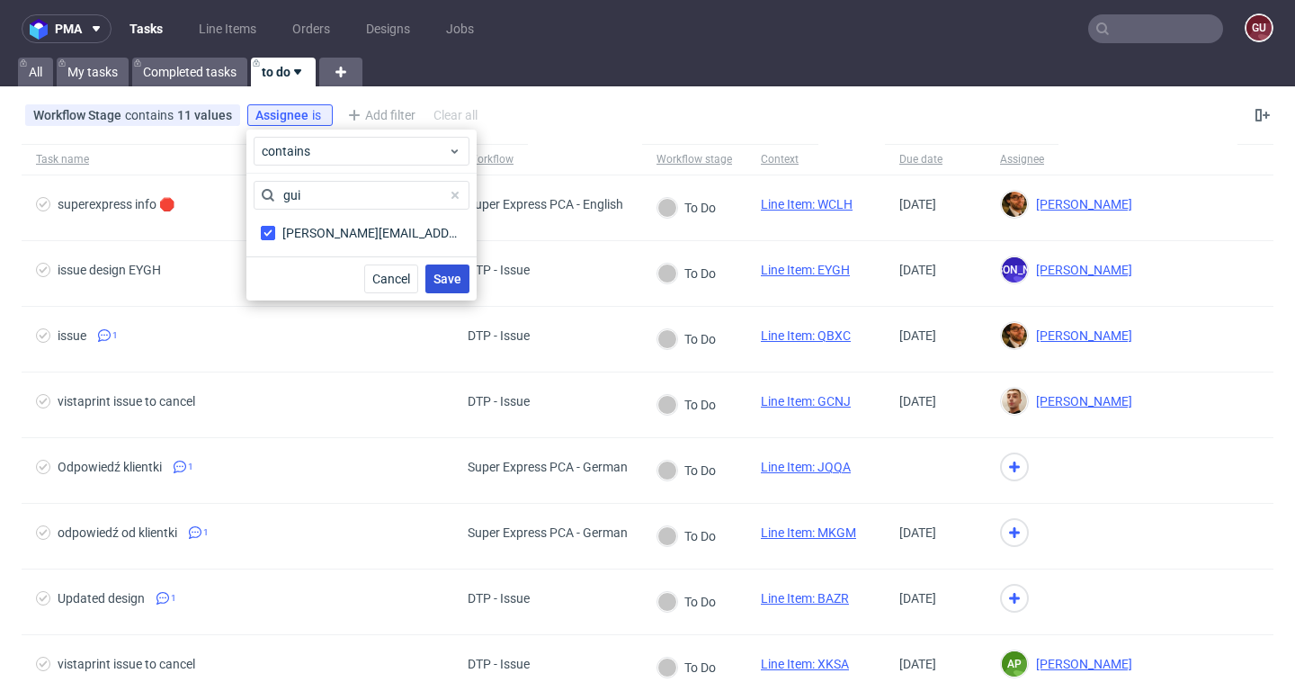
click at [450, 282] on span "Save" at bounding box center [448, 279] width 28 height 13
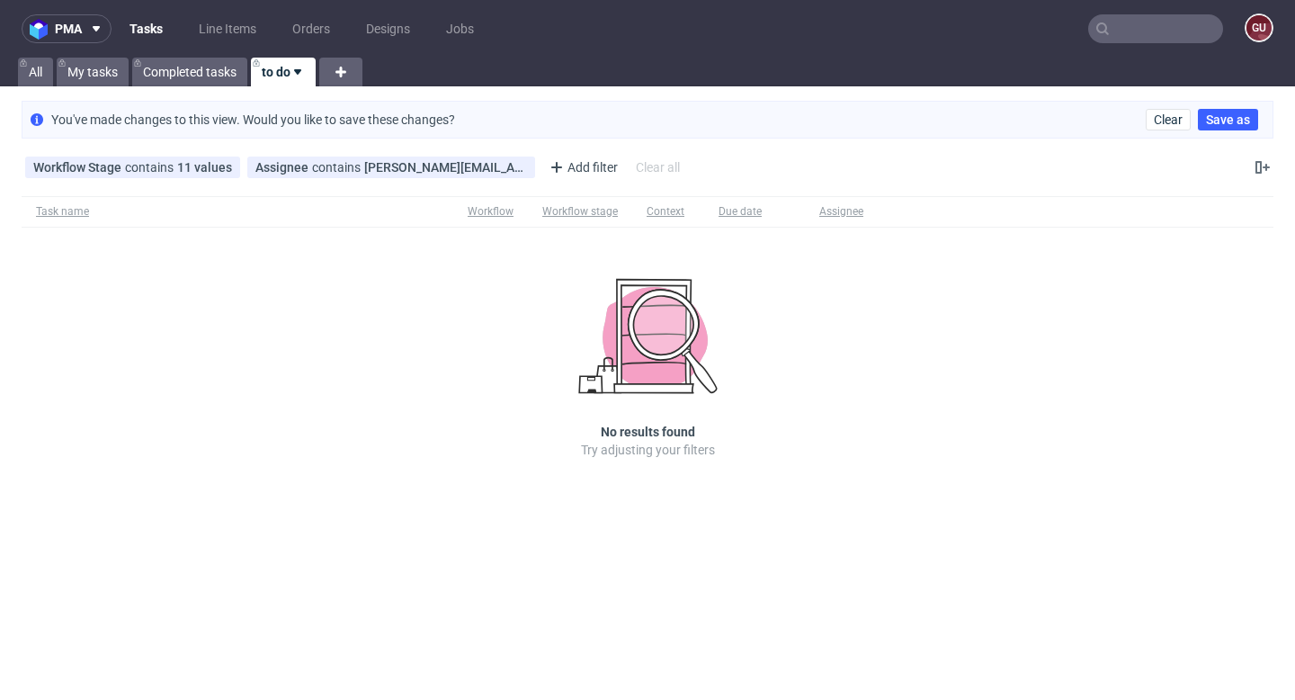
click at [273, 65] on link "to do" at bounding box center [283, 72] width 65 height 29
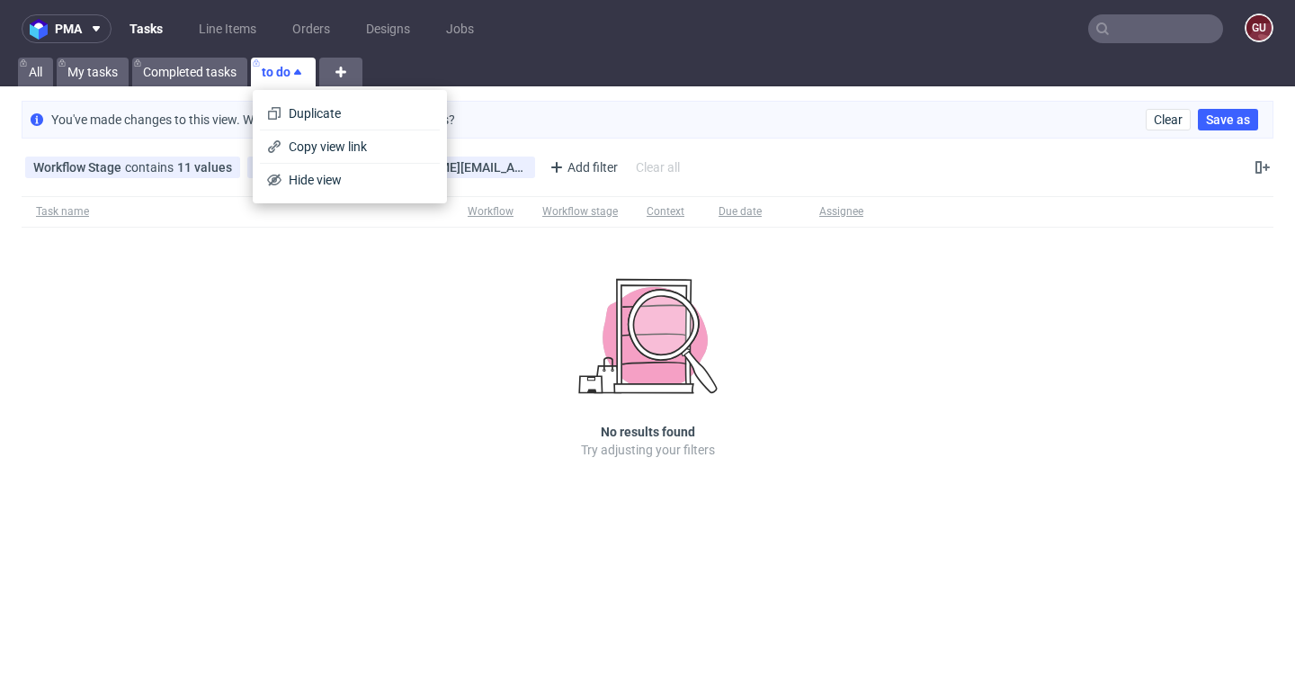
click at [412, 2] on nav "pma Tasks Line Items Orders Designs Jobs gu" at bounding box center [647, 29] width 1295 height 58
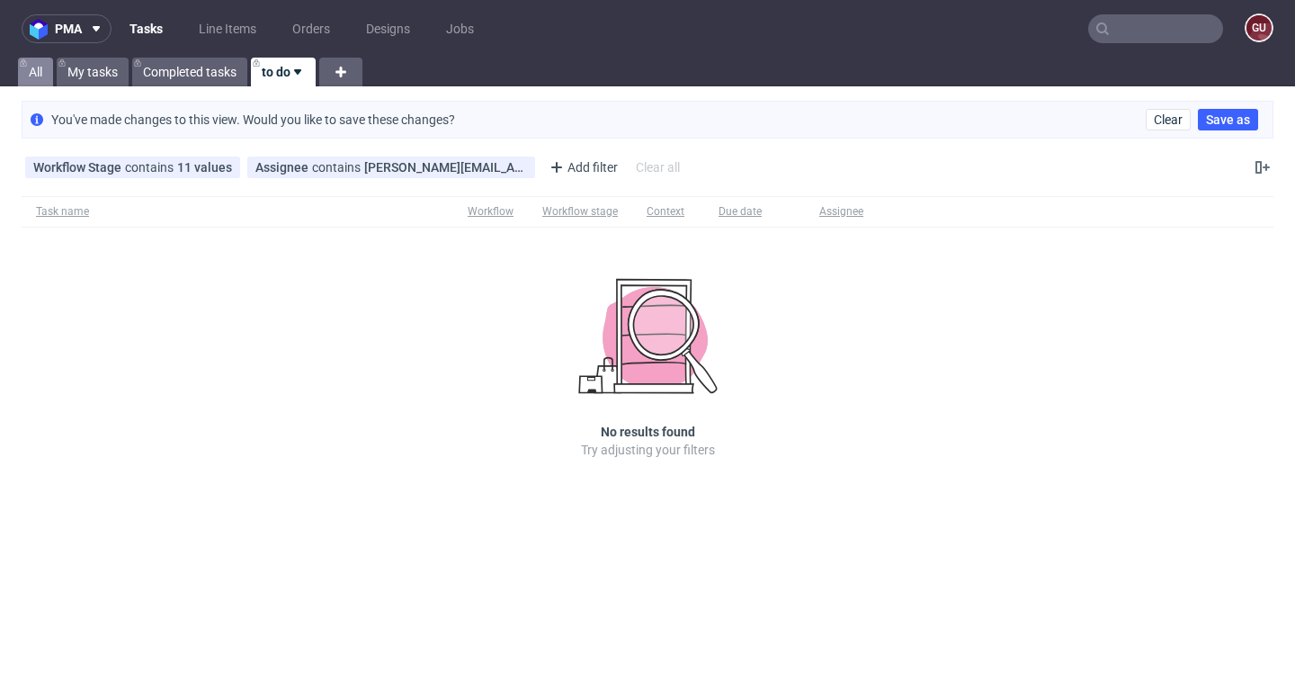
click at [40, 79] on link "All" at bounding box center [35, 72] width 35 height 29
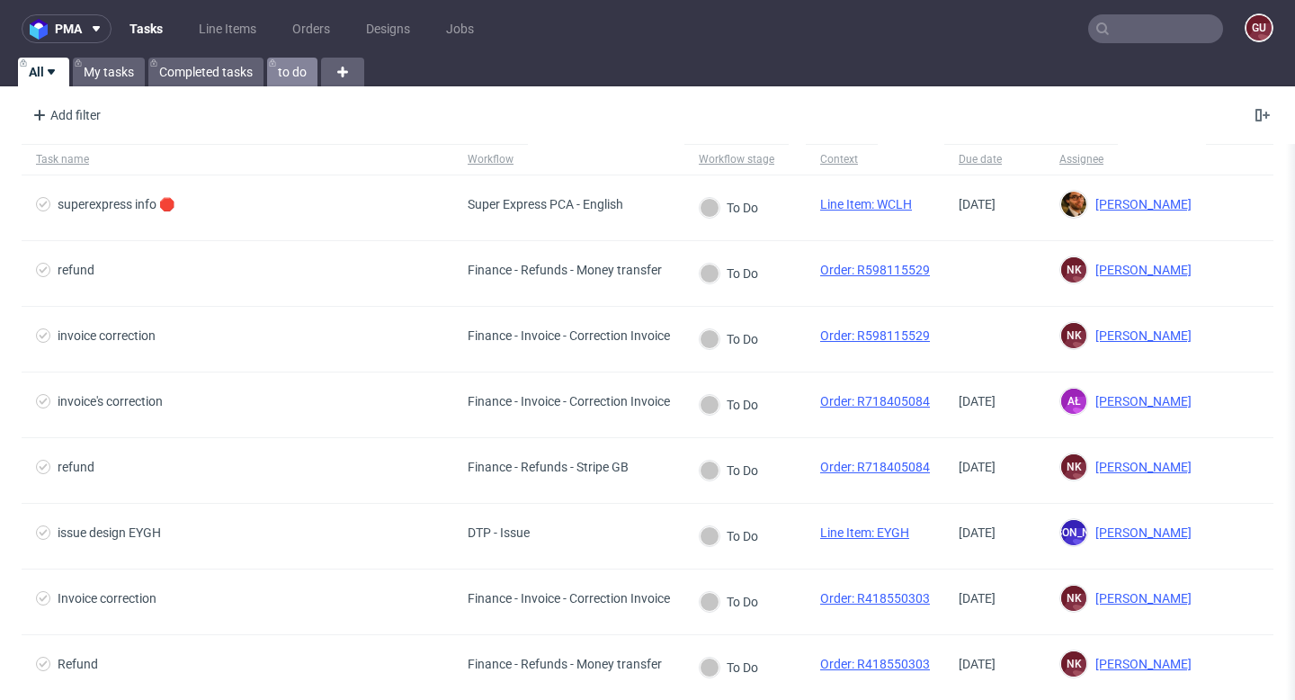
click at [309, 77] on link "to do" at bounding box center [292, 72] width 50 height 29
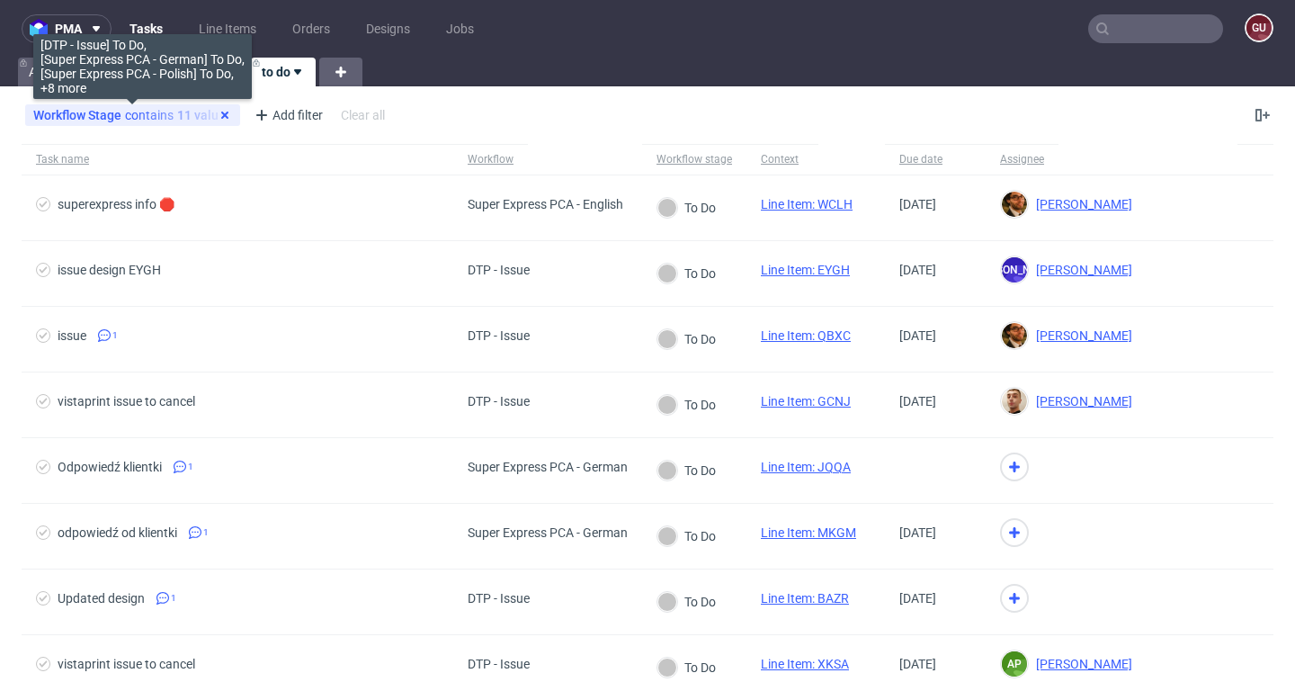
click at [228, 113] on icon at bounding box center [225, 115] width 14 height 14
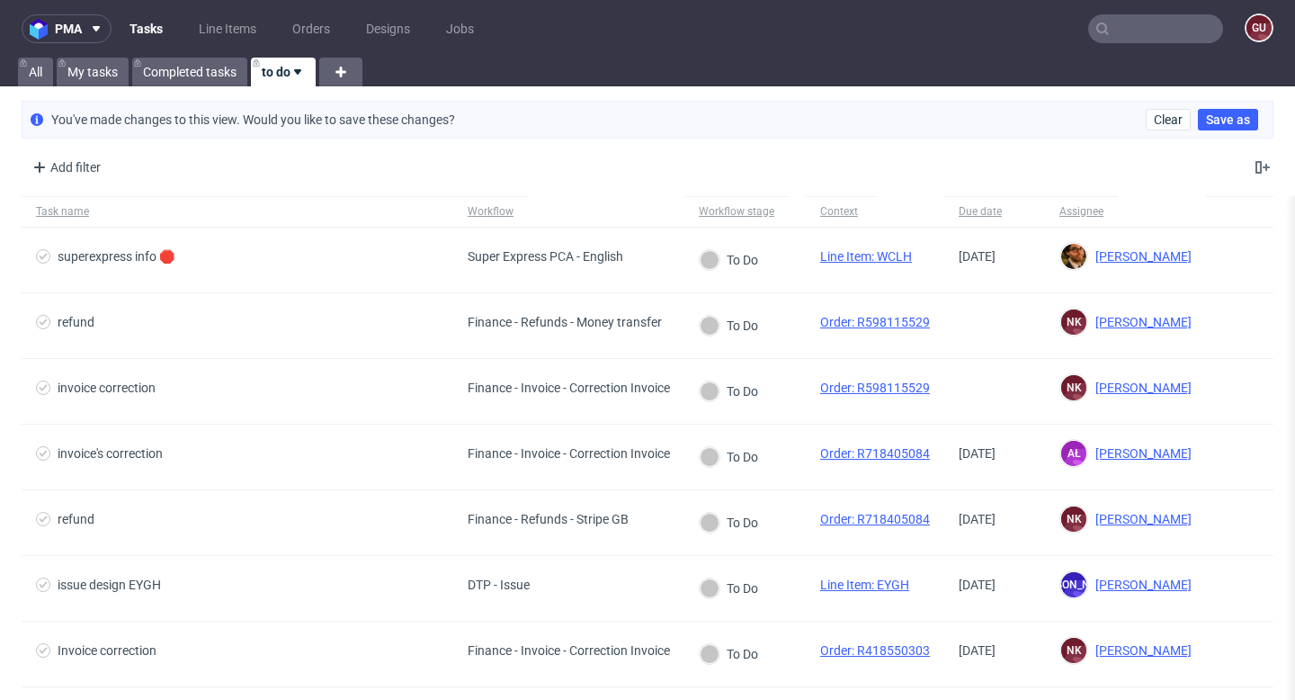
click at [291, 74] on link "to do" at bounding box center [283, 72] width 65 height 29
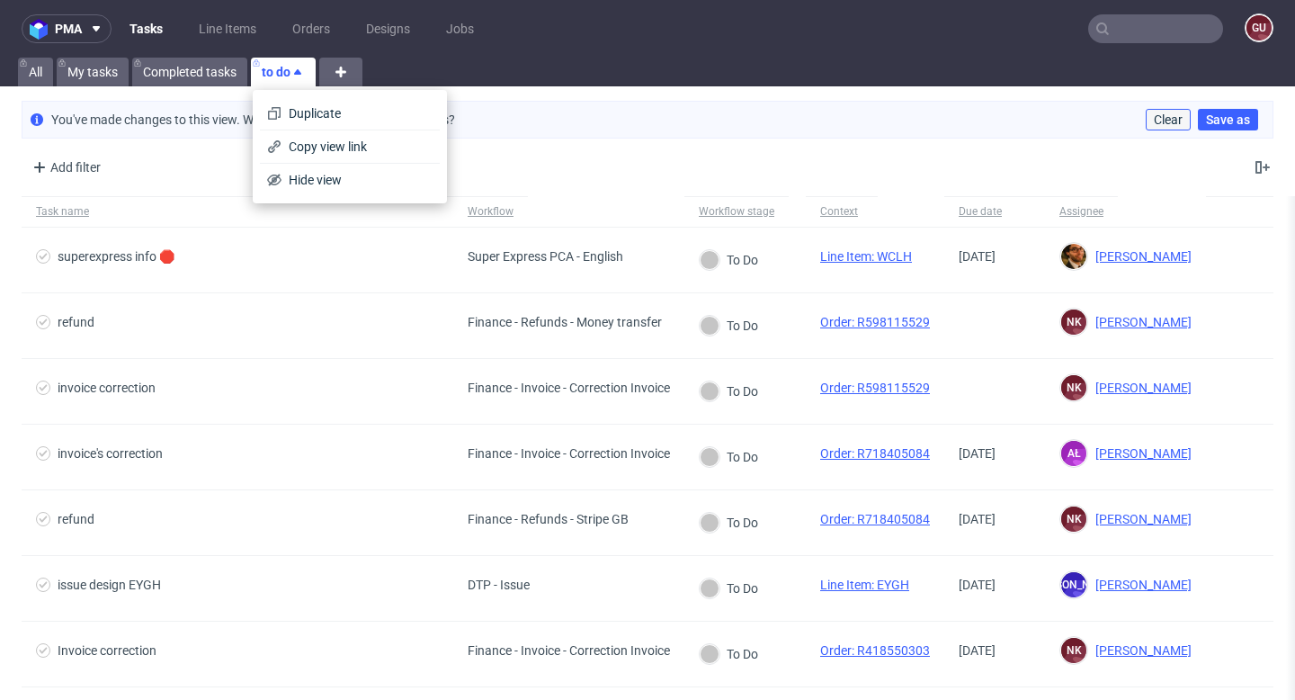
click at [1158, 120] on span "Clear" at bounding box center [1168, 119] width 29 height 13
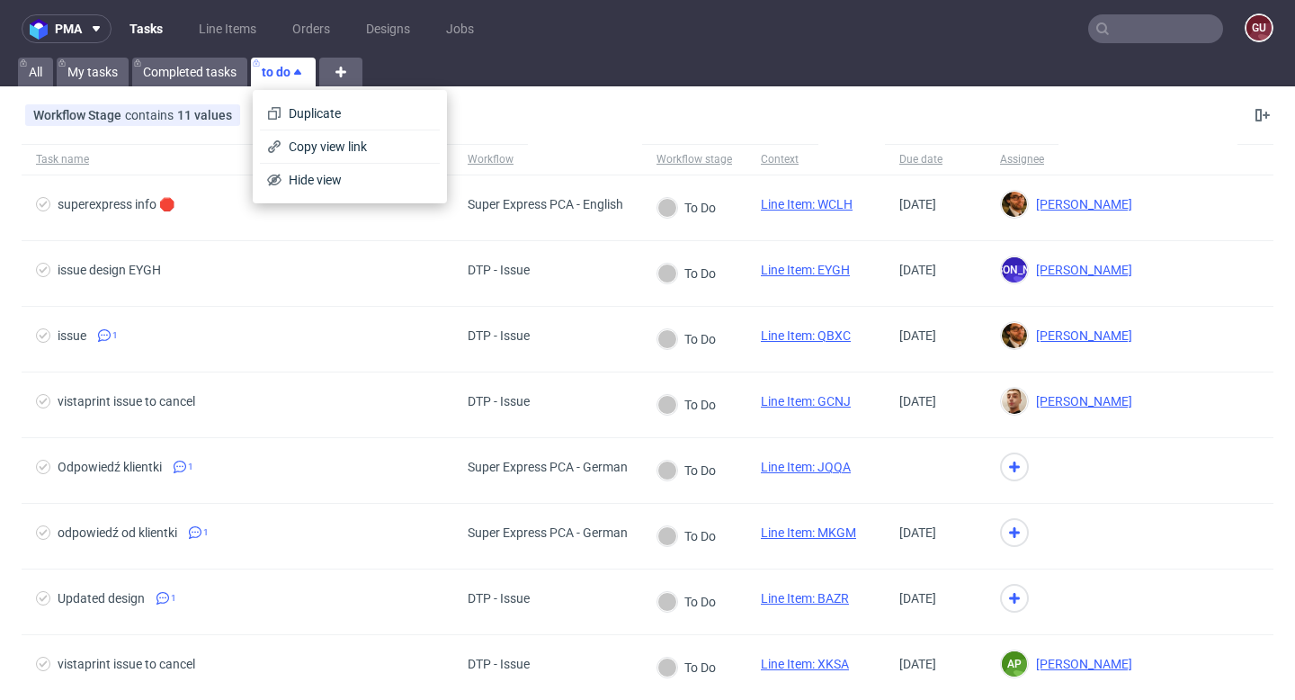
click at [527, 99] on div "Workflow Stage contains 11 values [DTP - Issue] To Do, [Super Express PCA - Ger…" at bounding box center [647, 115] width 1295 height 43
click at [374, 113] on div "Clear all" at bounding box center [362, 115] width 51 height 25
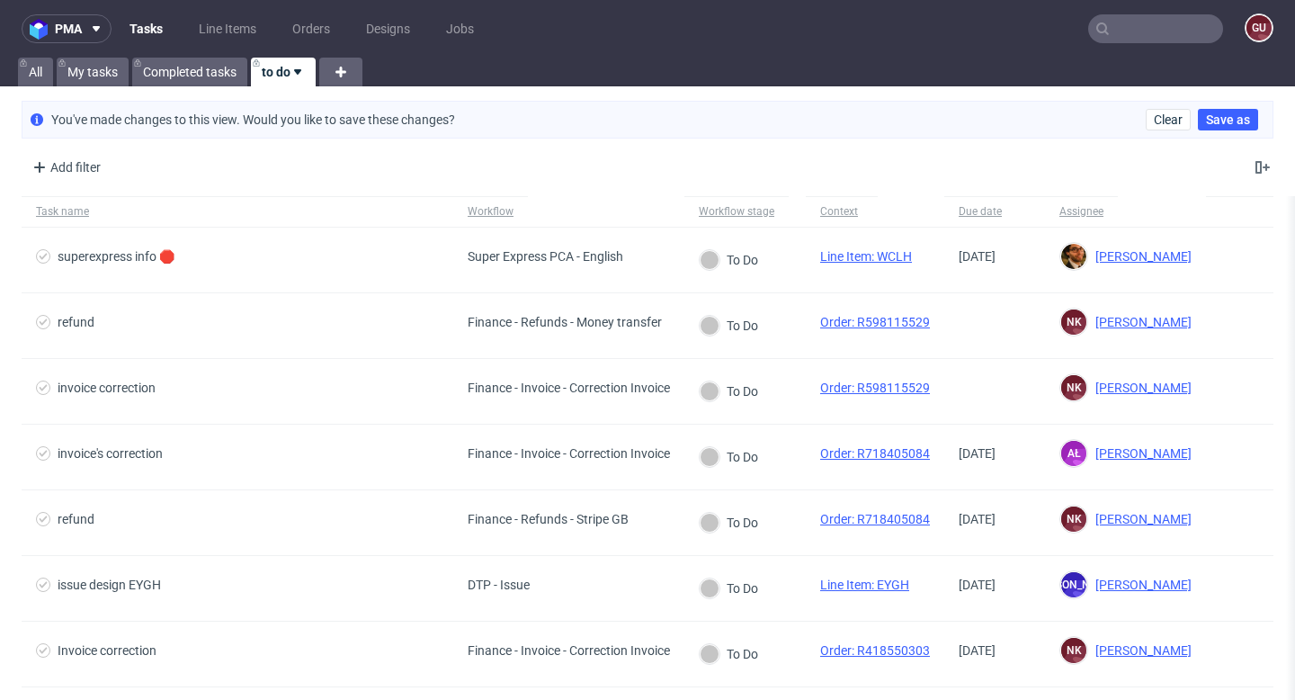
click at [300, 72] on use at bounding box center [297, 71] width 7 height 5
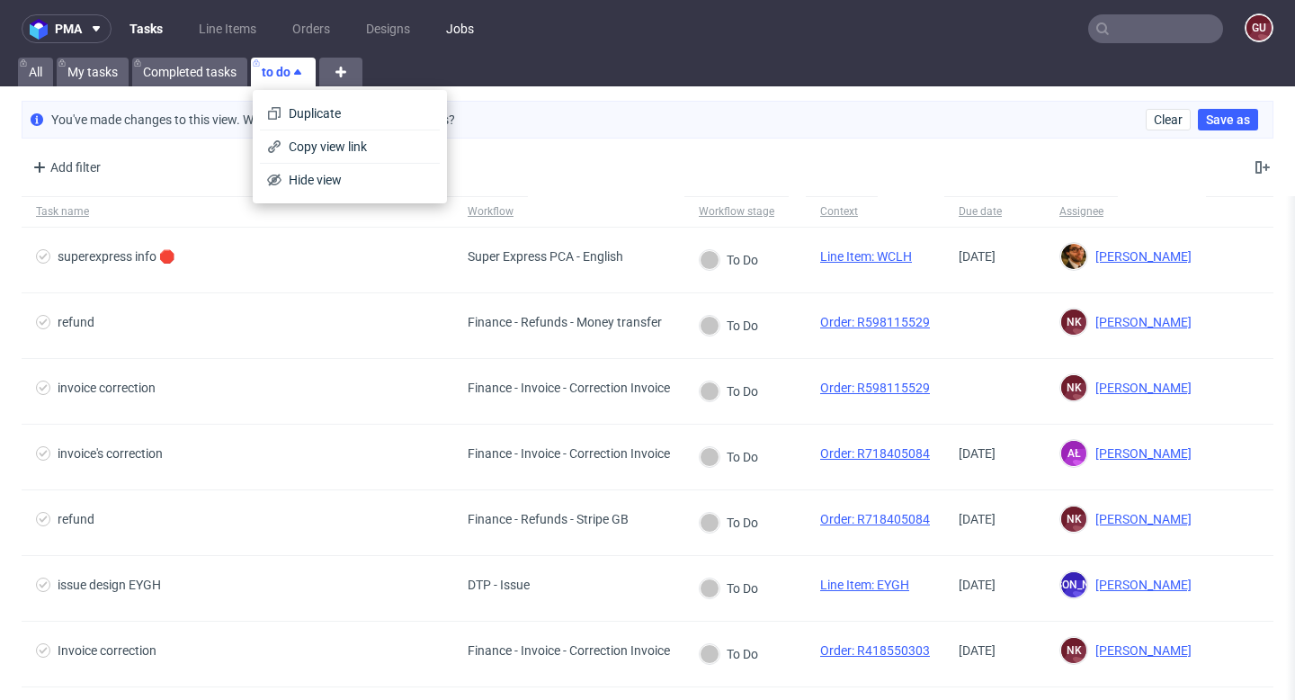
click at [445, 35] on link "Jobs" at bounding box center [459, 28] width 49 height 29
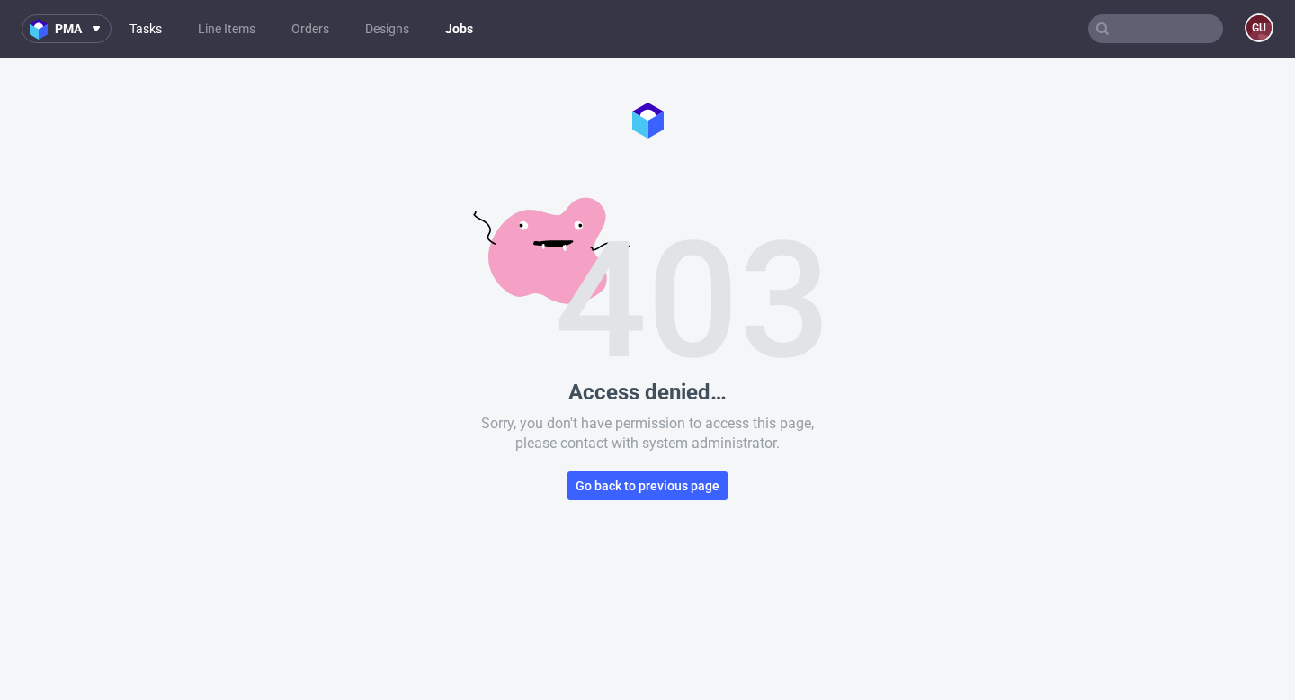
click at [155, 31] on link "Tasks" at bounding box center [146, 28] width 54 height 29
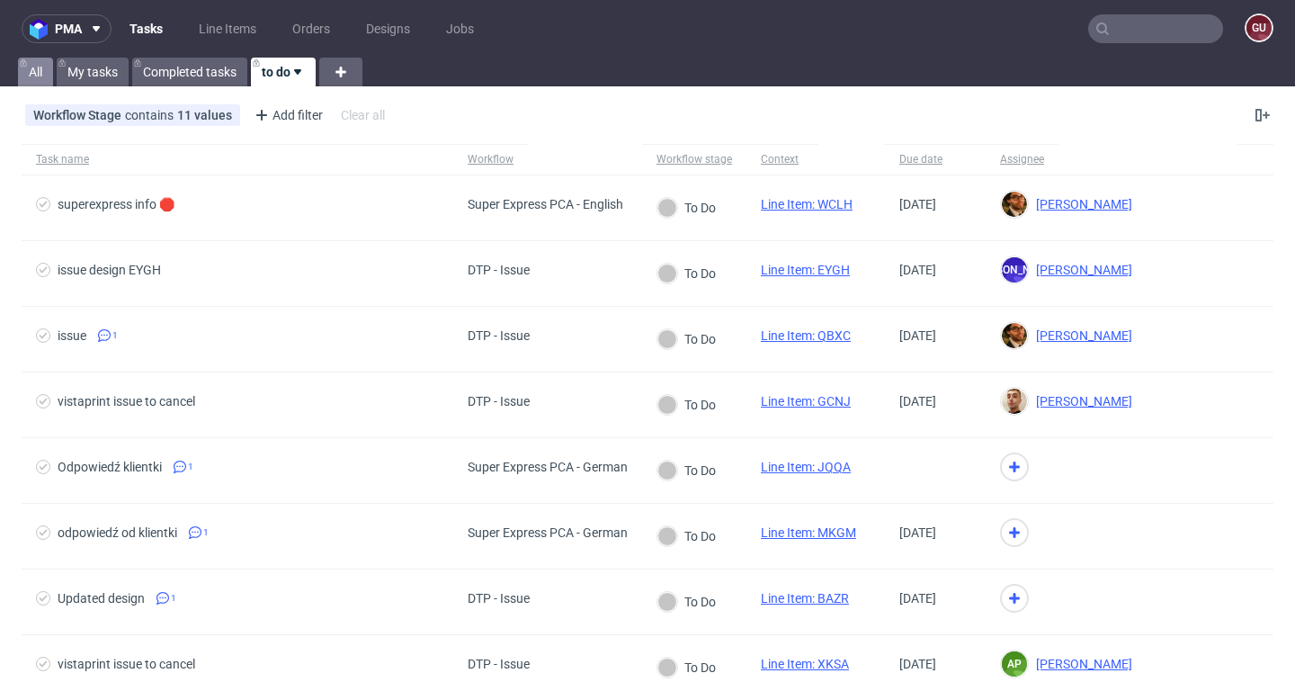
click at [45, 76] on link "All" at bounding box center [35, 72] width 35 height 29
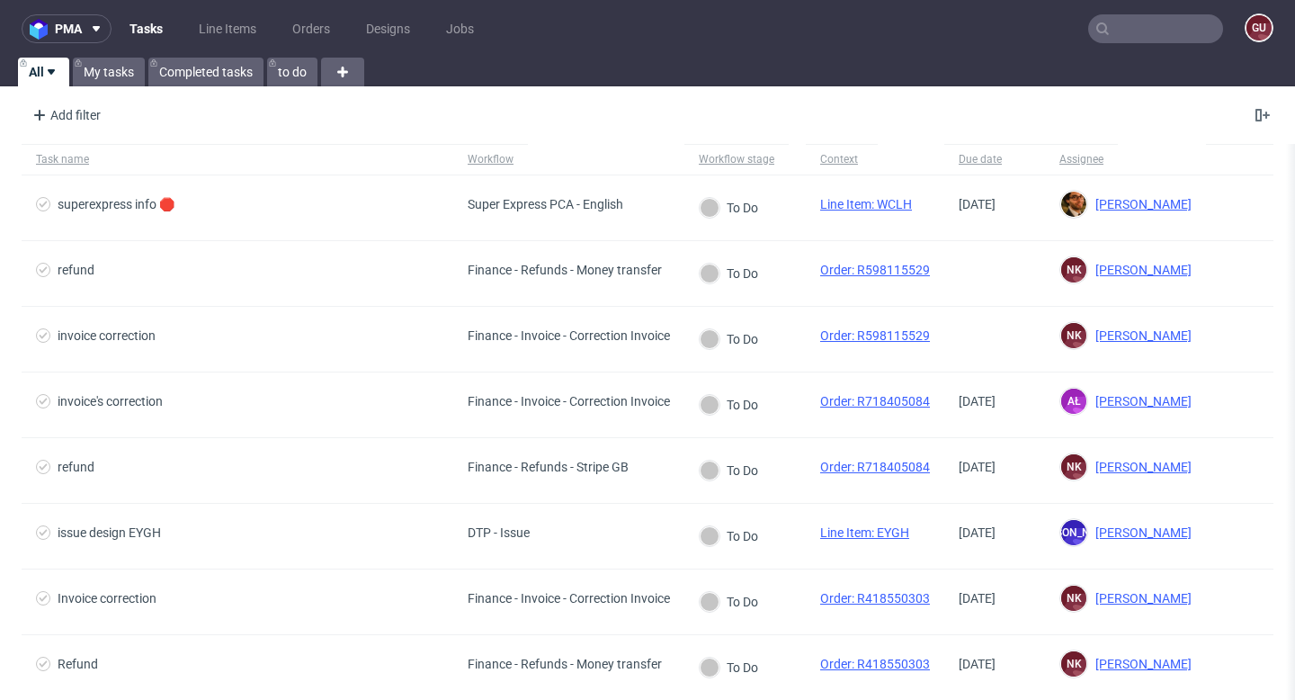
click at [1111, 23] on input "text" at bounding box center [1155, 28] width 135 height 29
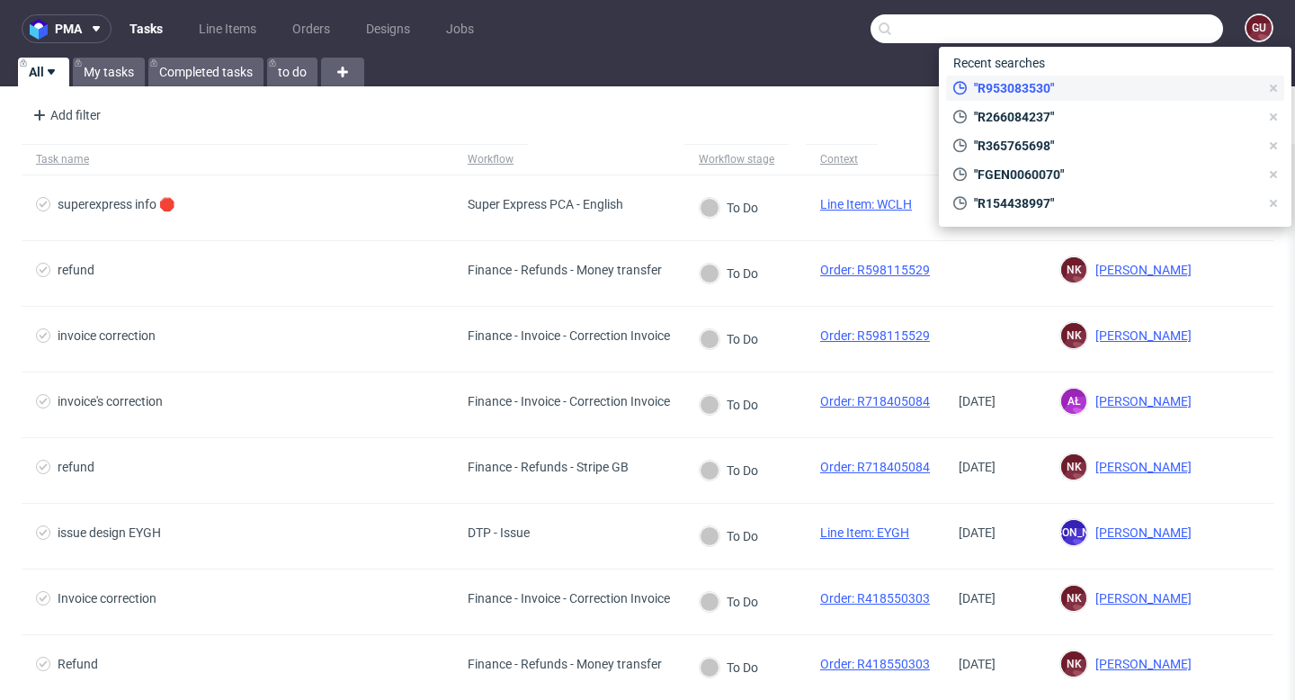
click at [1061, 85] on span ""R953083530"" at bounding box center [1113, 88] width 292 height 18
type input "R953083530"
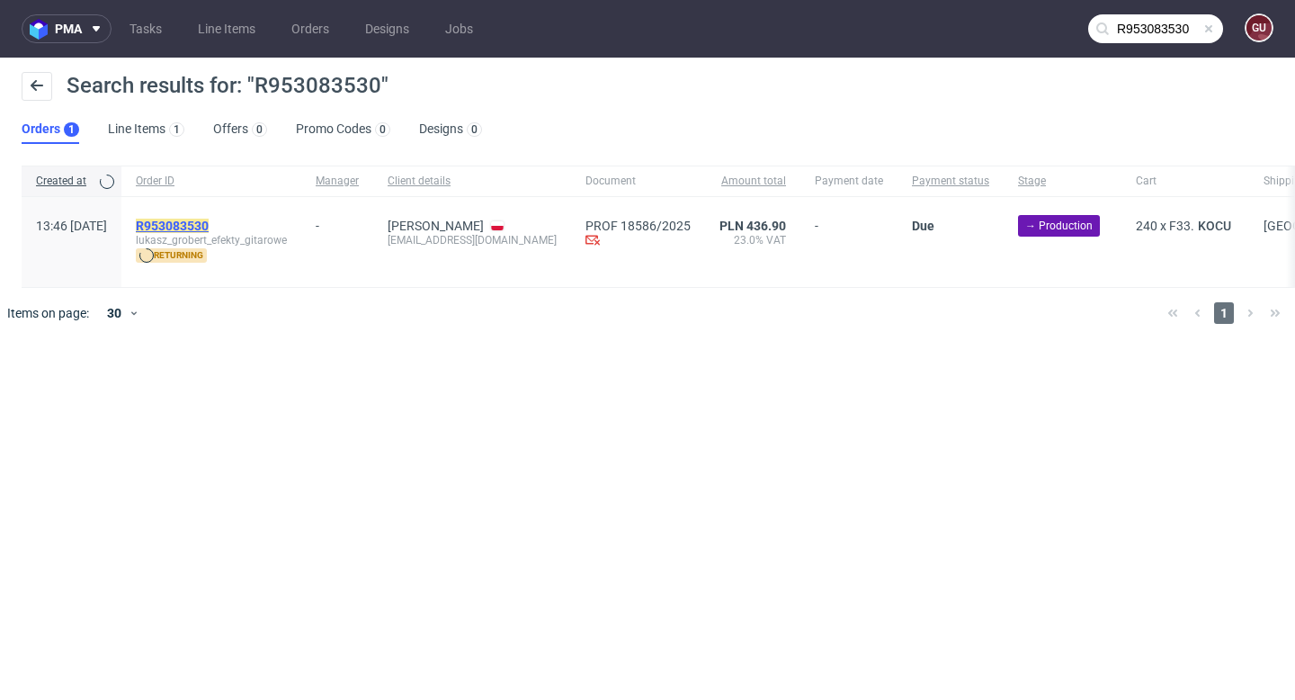
click at [207, 228] on mark "R953083530" at bounding box center [172, 226] width 73 height 14
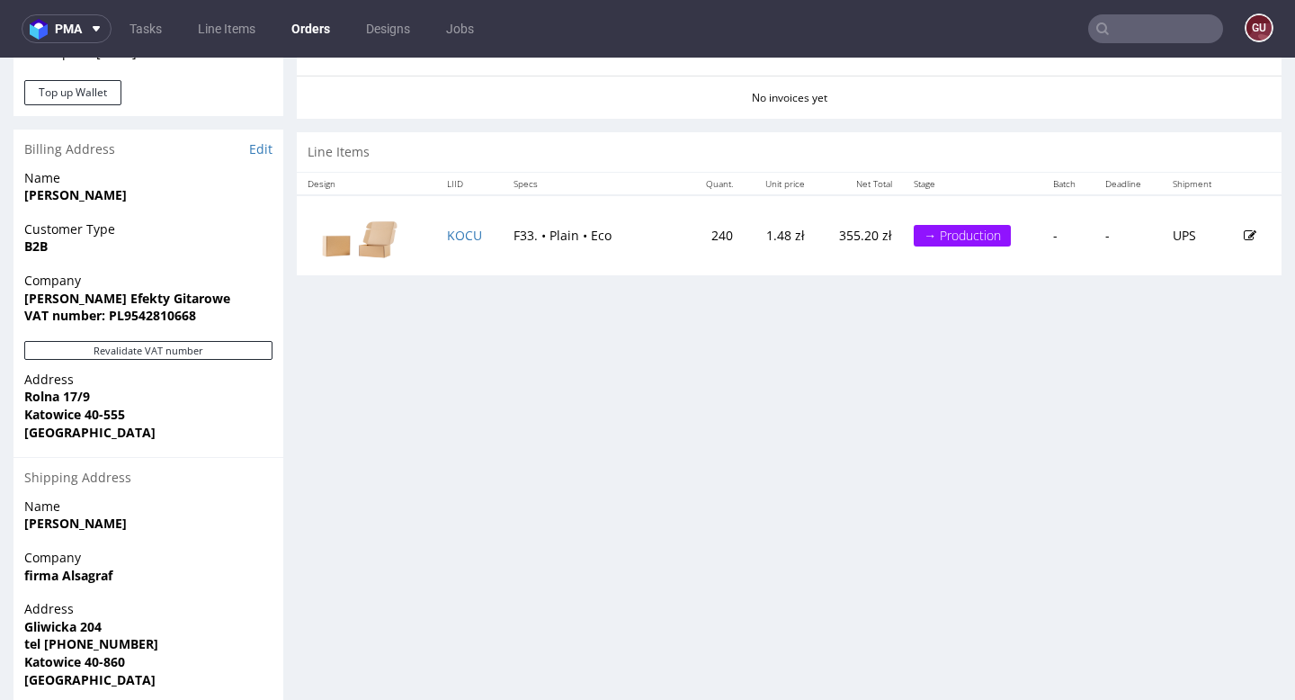
scroll to position [823, 0]
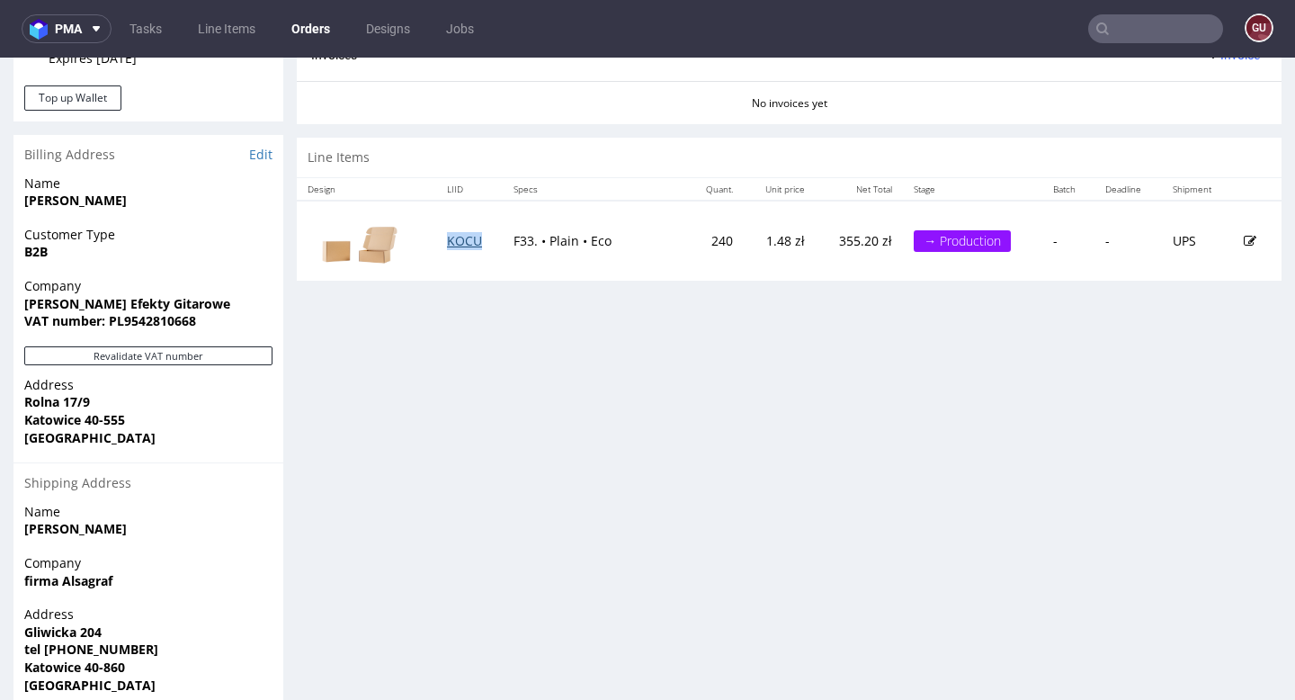
click at [472, 246] on link "KOCU" at bounding box center [464, 240] width 35 height 17
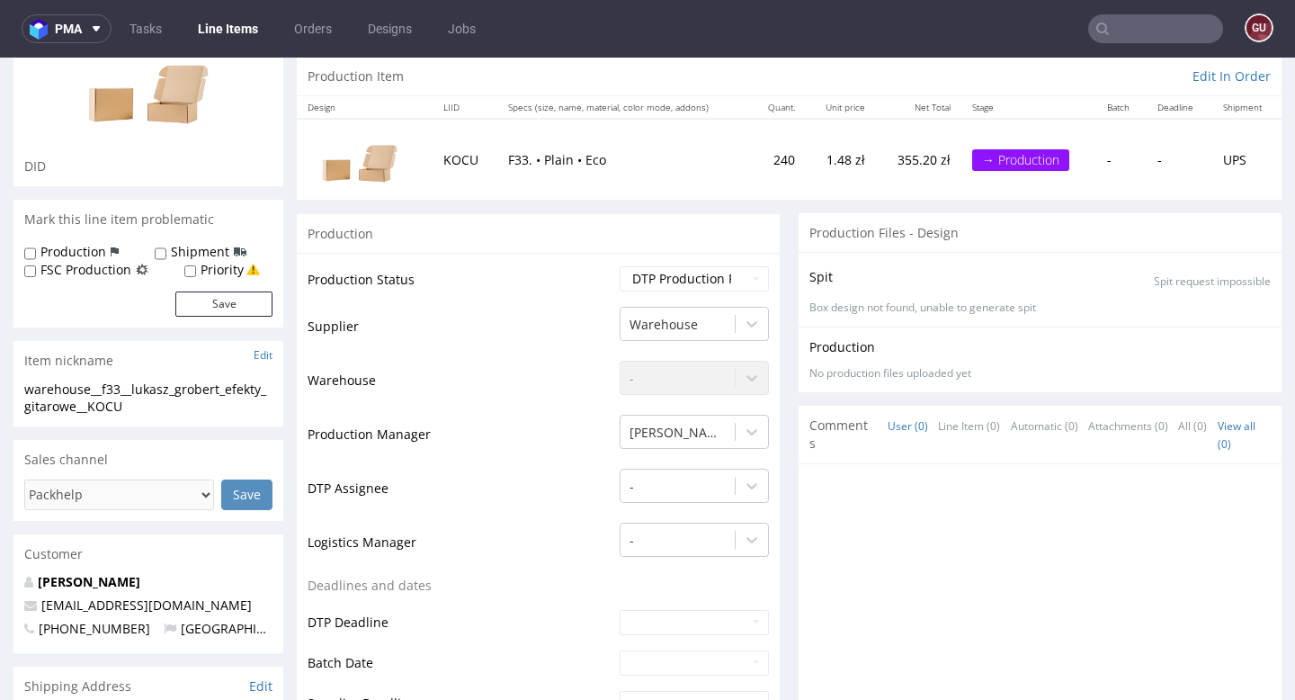
scroll to position [191, 0]
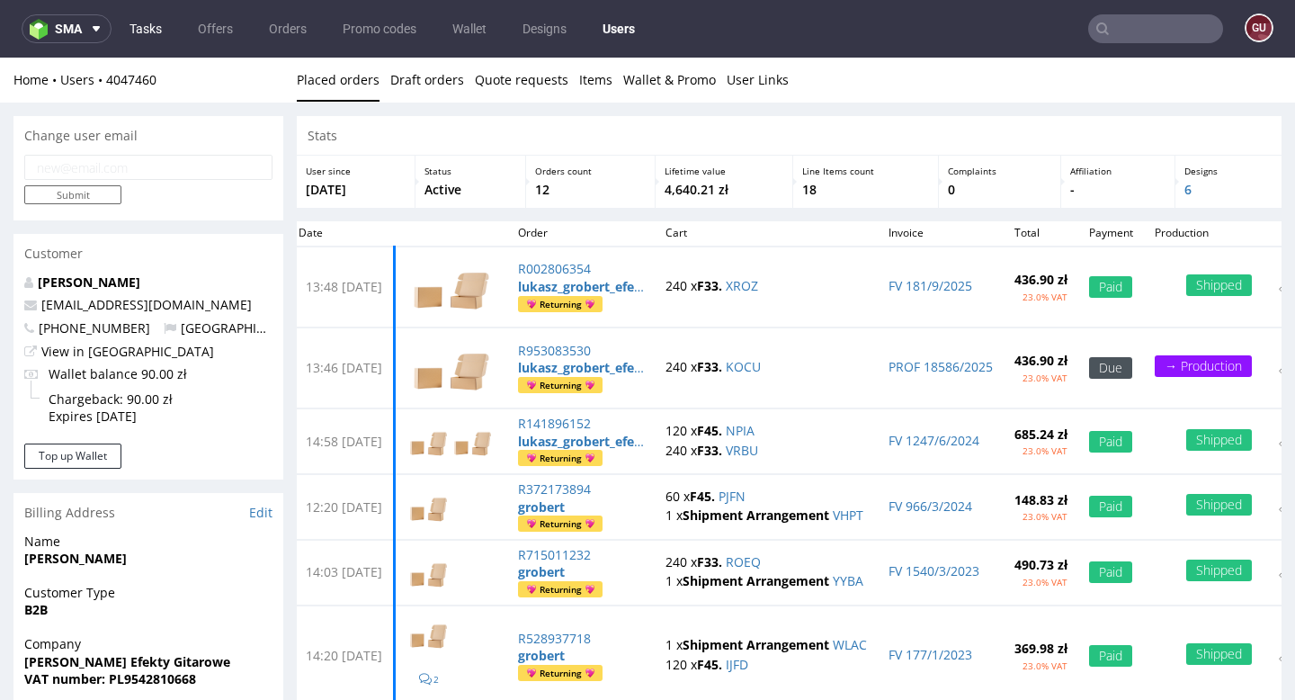
click at [164, 28] on link "Tasks" at bounding box center [146, 28] width 54 height 29
